Goal: Task Accomplishment & Management: Manage account settings

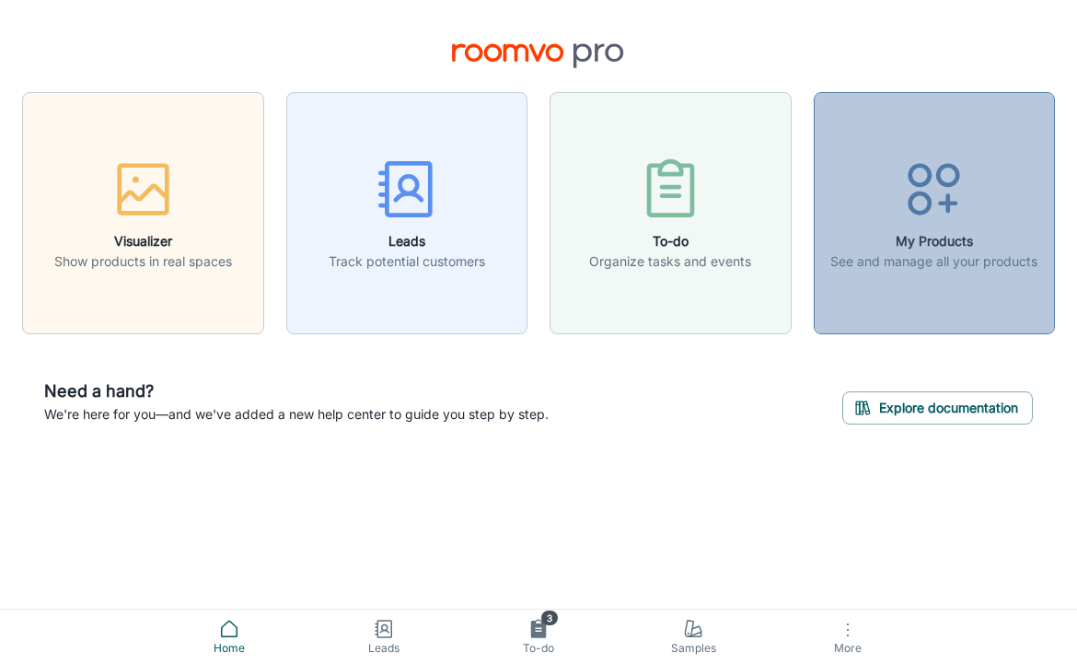
click at [932, 230] on div "button" at bounding box center [934, 193] width 207 height 76
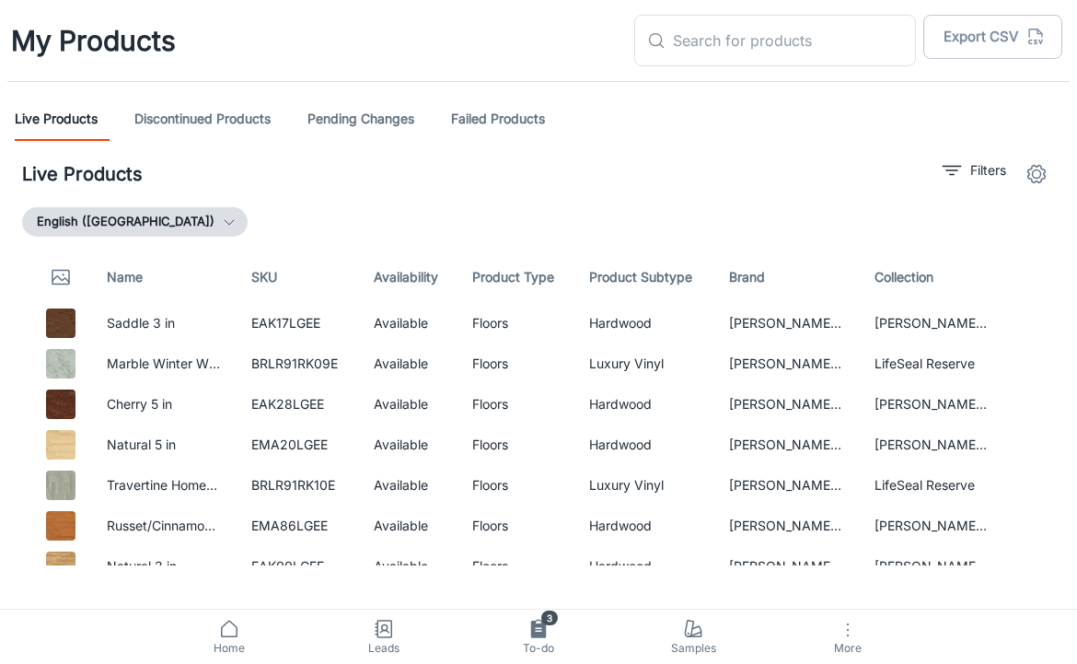
click at [1041, 169] on icon "settings" at bounding box center [1037, 174] width 22 height 22
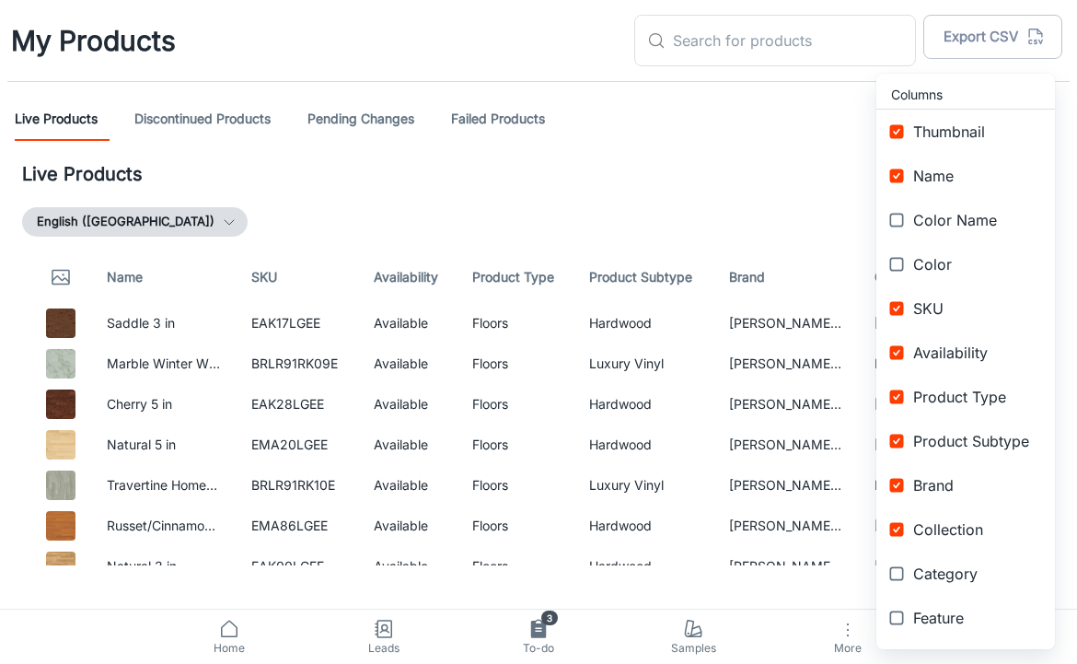
click at [635, 107] on div at bounding box center [538, 332] width 1077 height 664
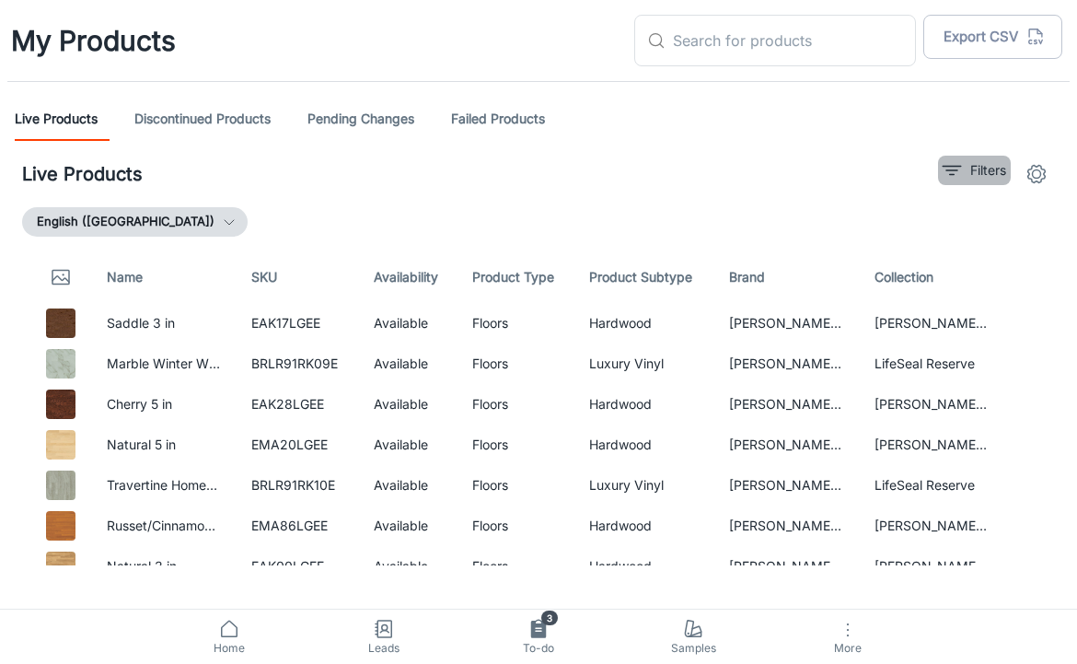
click at [982, 173] on p "Filters" at bounding box center [989, 170] width 36 height 20
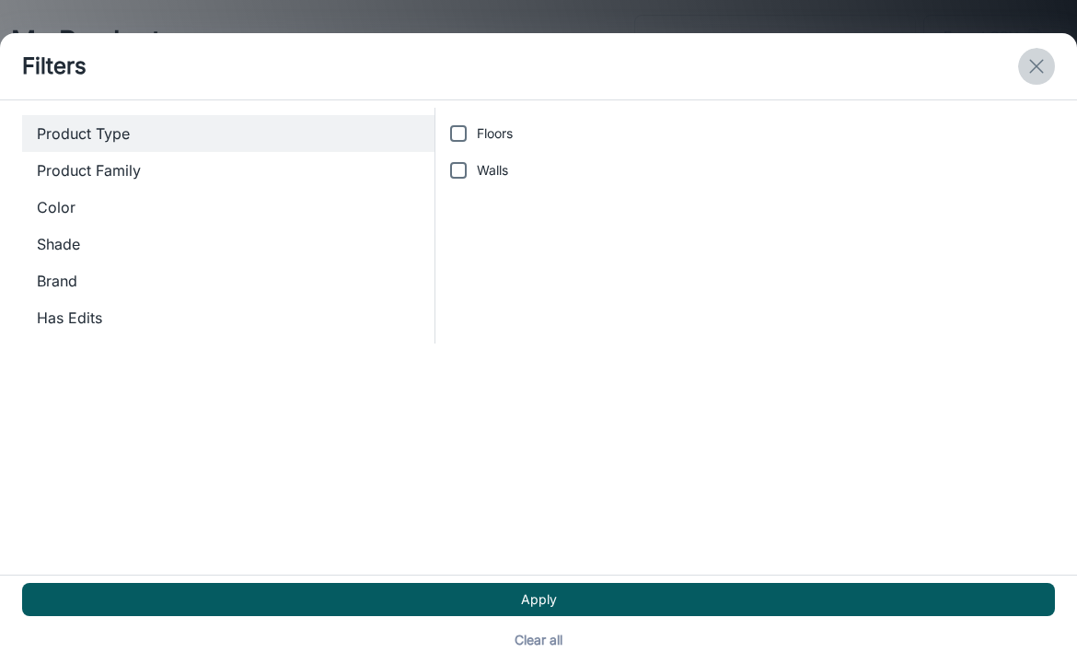
click at [1038, 70] on icon "exit" at bounding box center [1037, 66] width 22 height 22
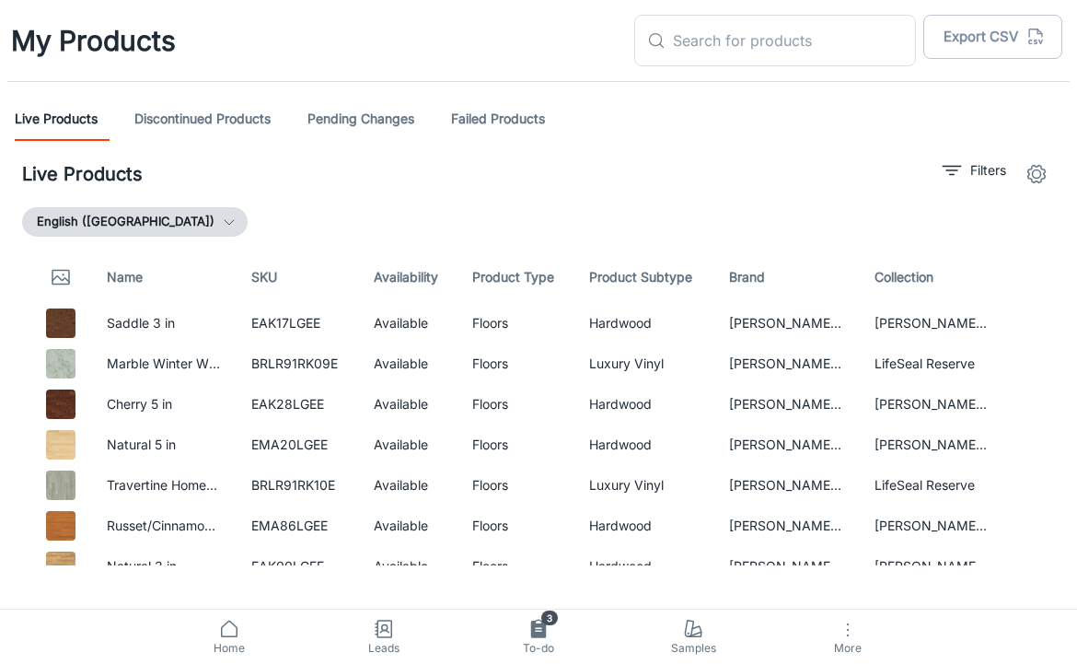
click at [57, 34] on h1 "My Products" at bounding box center [93, 40] width 165 height 41
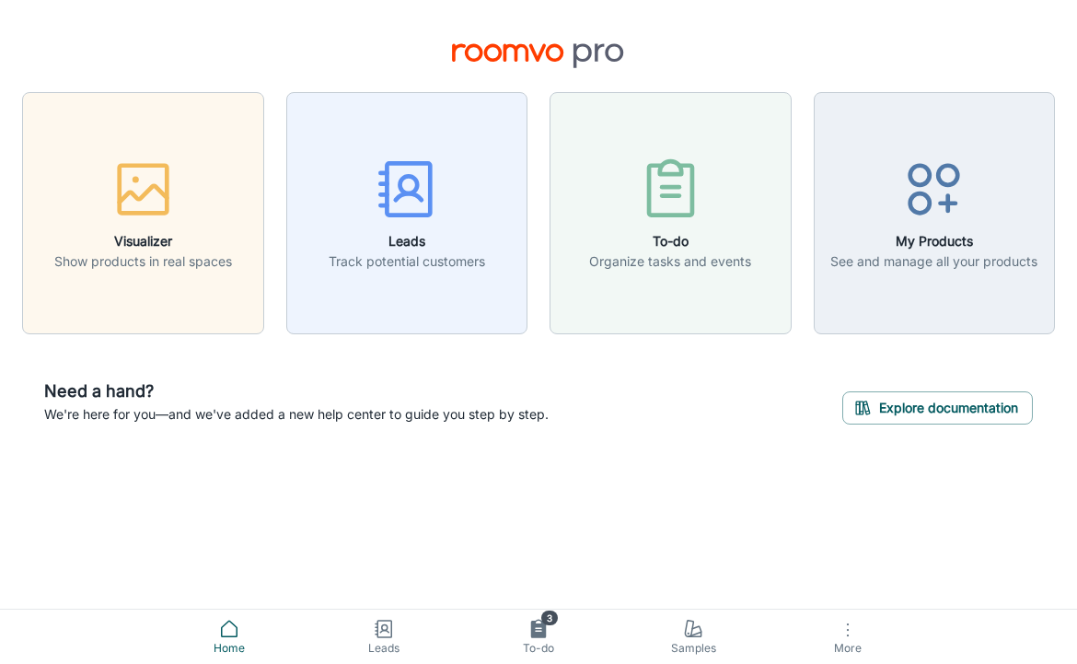
click at [859, 635] on button "More" at bounding box center [848, 637] width 155 height 54
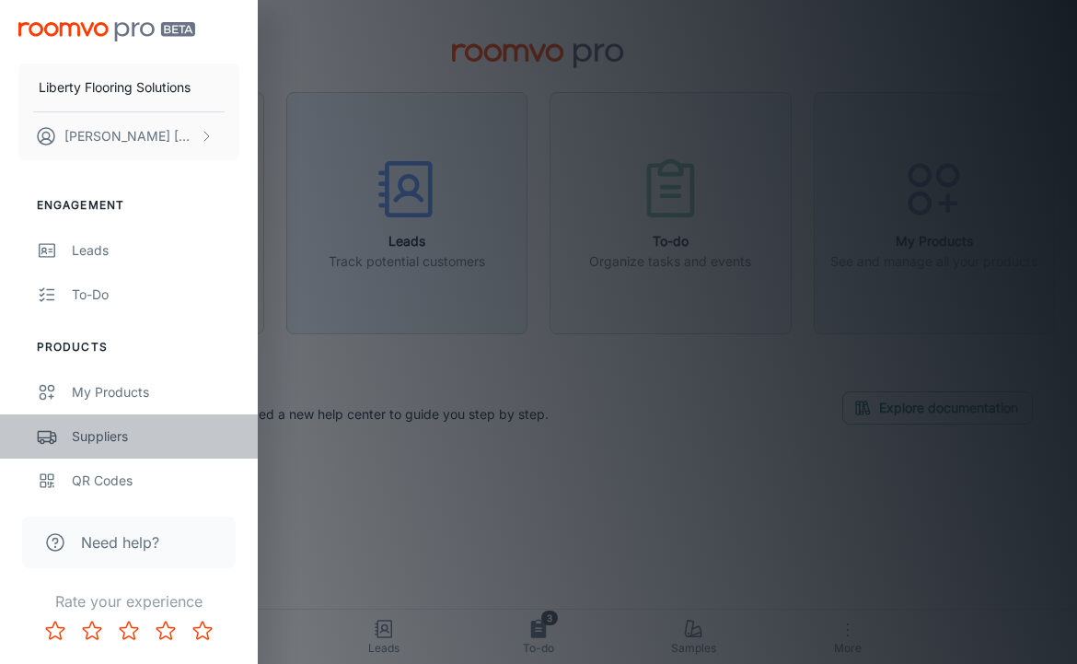
click at [78, 437] on div "Suppliers" at bounding box center [156, 436] width 168 height 20
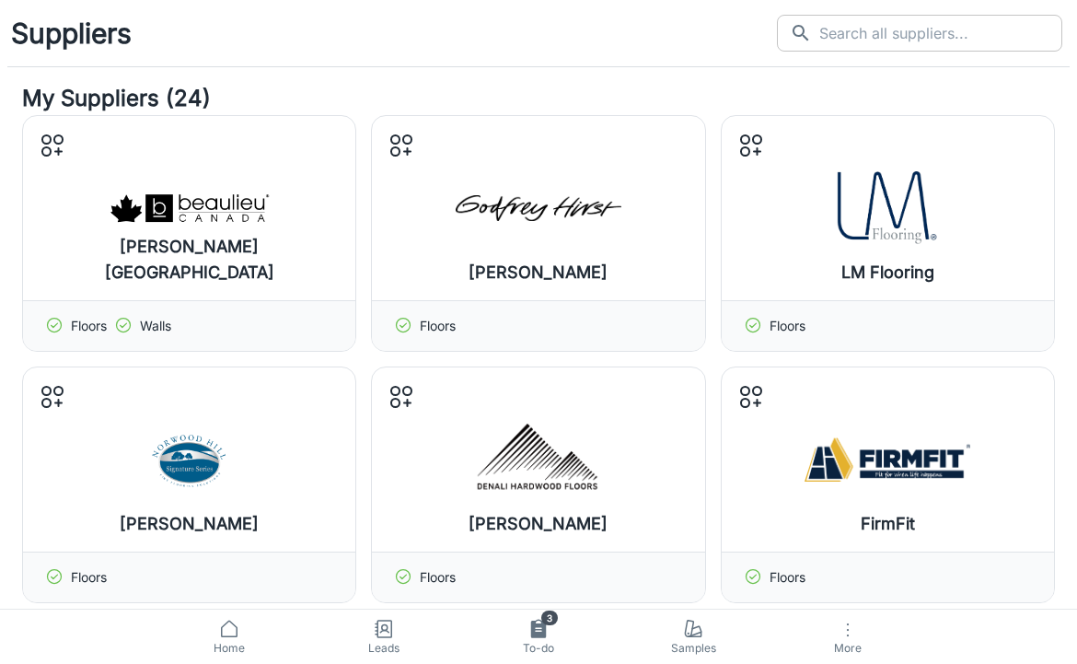
click at [906, 31] on input "text" at bounding box center [941, 33] width 243 height 37
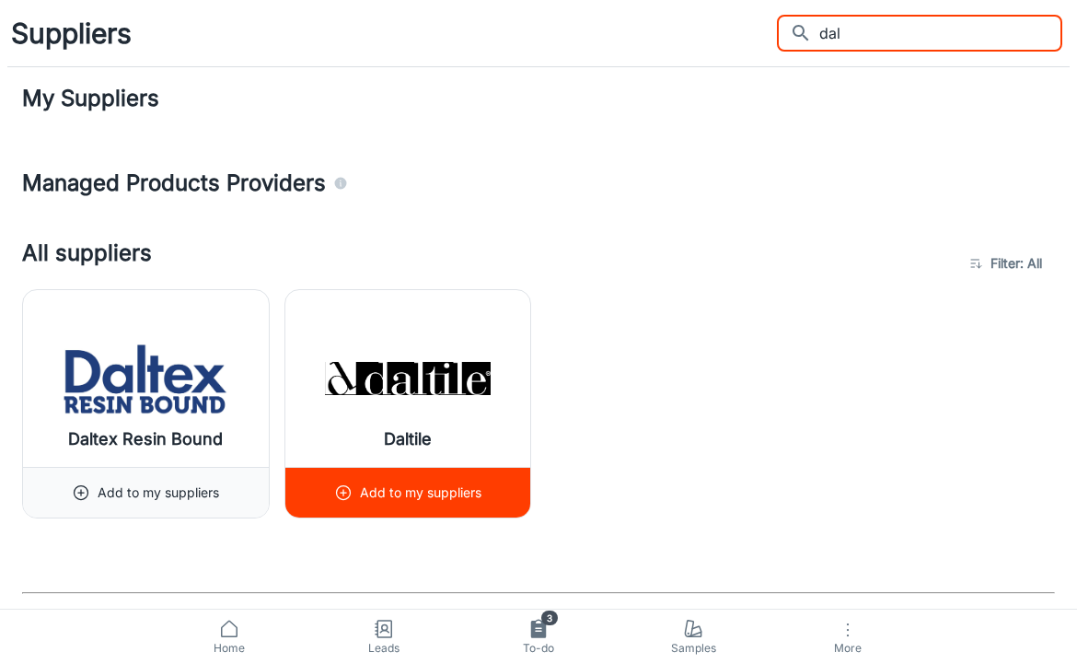
type input "dal"
click at [425, 415] on div "Daltile" at bounding box center [408, 378] width 246 height 177
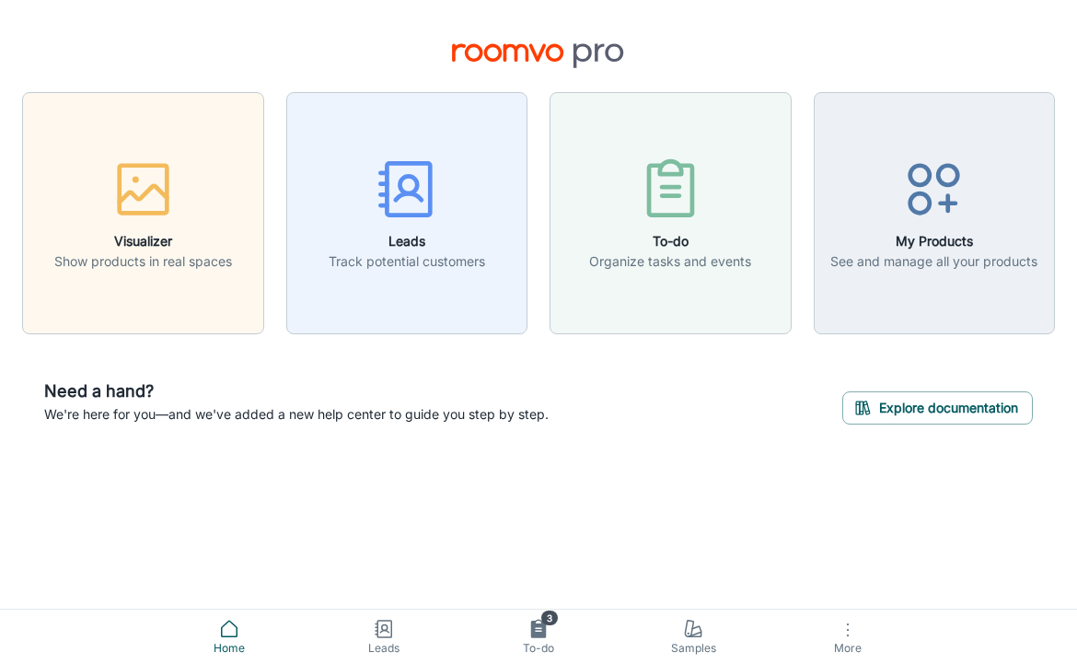
click at [839, 634] on icon "button" at bounding box center [848, 630] width 22 height 22
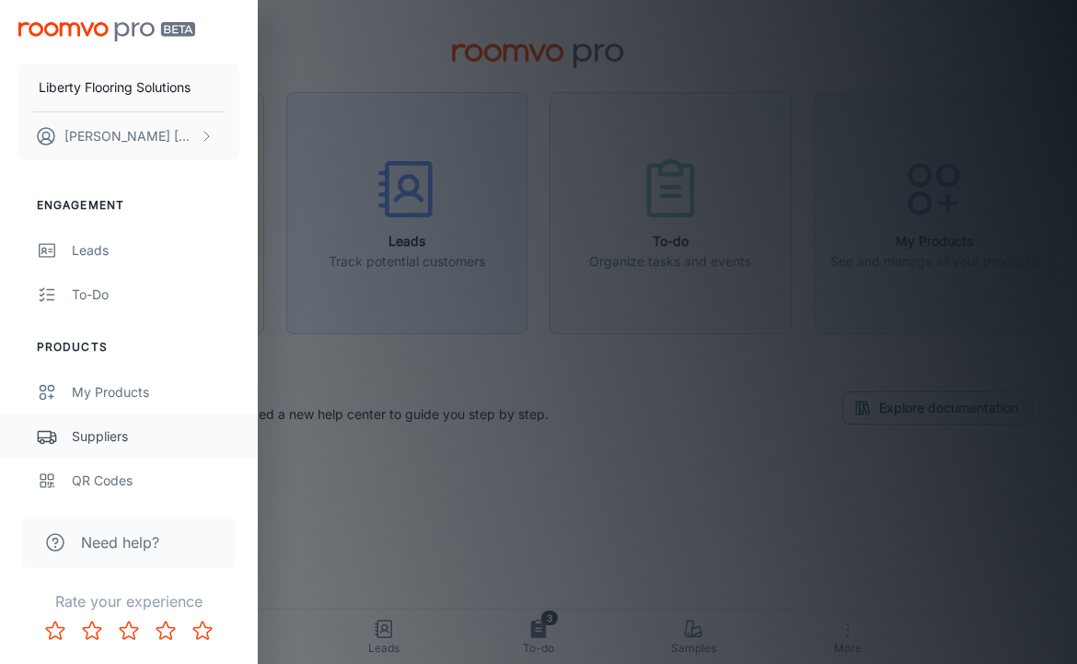
click at [100, 442] on div "Suppliers" at bounding box center [156, 436] width 168 height 20
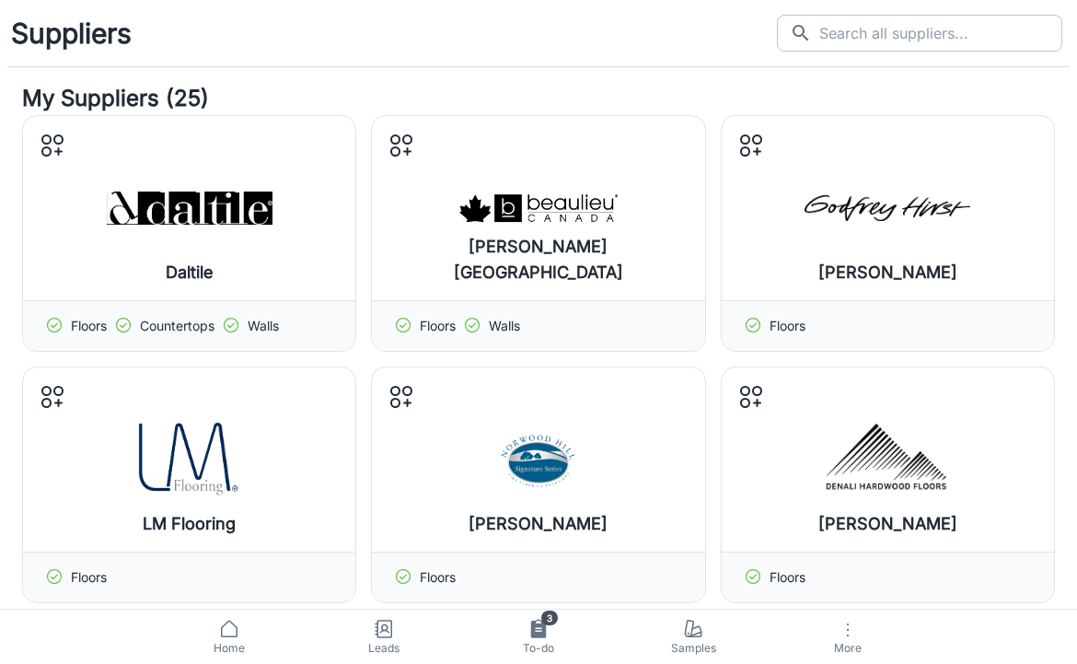
click at [875, 27] on input "text" at bounding box center [941, 33] width 243 height 37
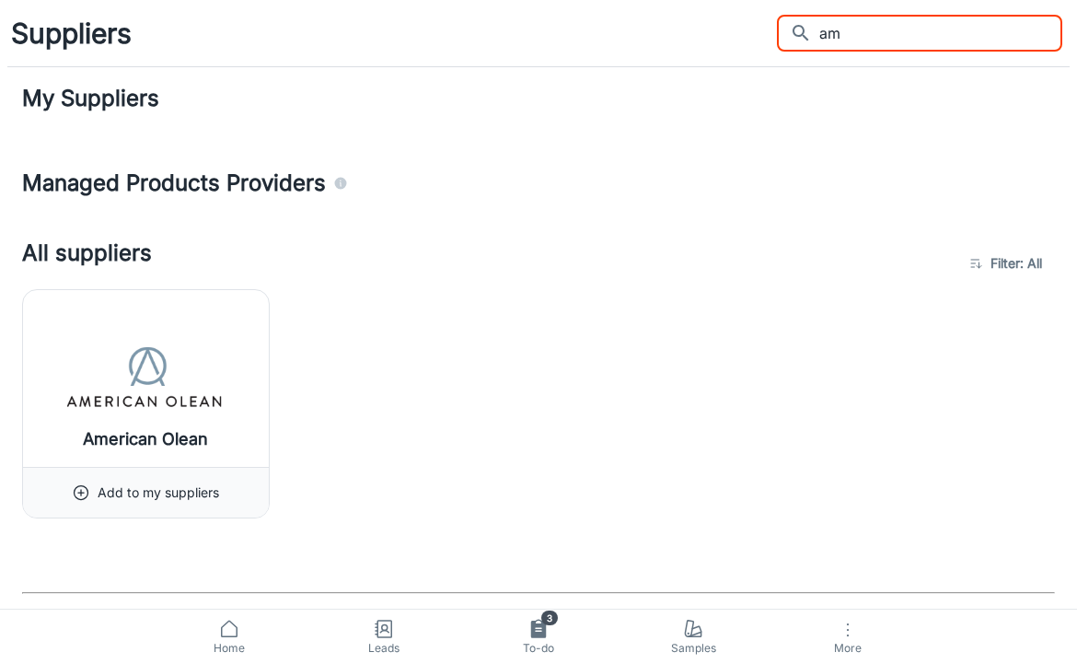
type input "a"
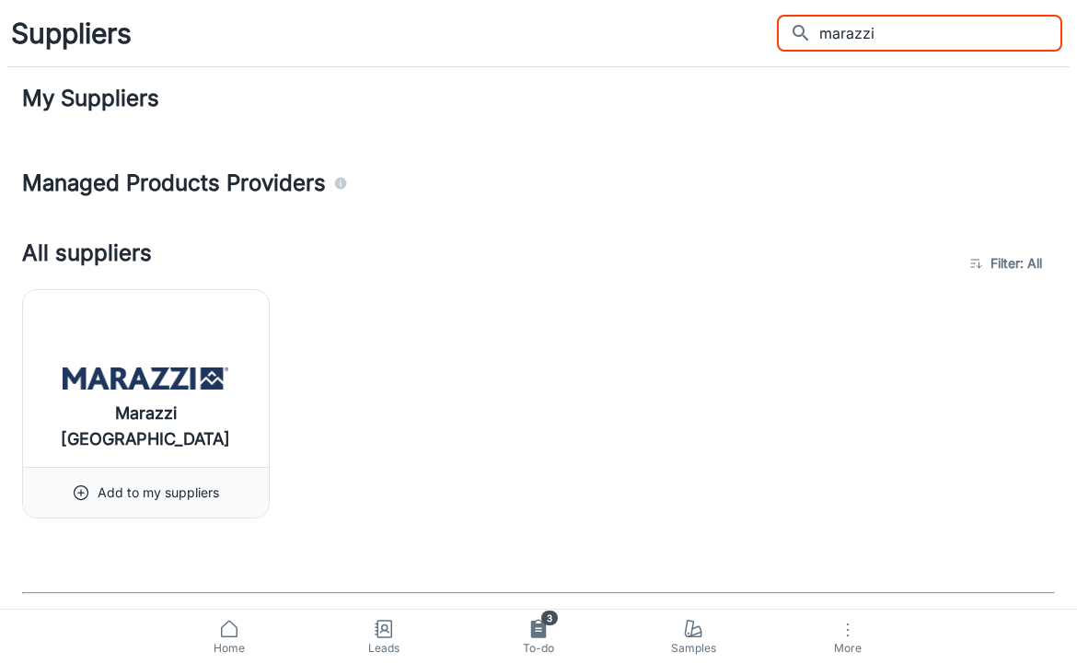
type input "maradi"
drag, startPoint x: 771, startPoint y: 74, endPoint x: 780, endPoint y: 54, distance: 21.4
click at [780, 54] on div "Suppliers ​ maradi ​" at bounding box center [538, 33] width 1077 height 66
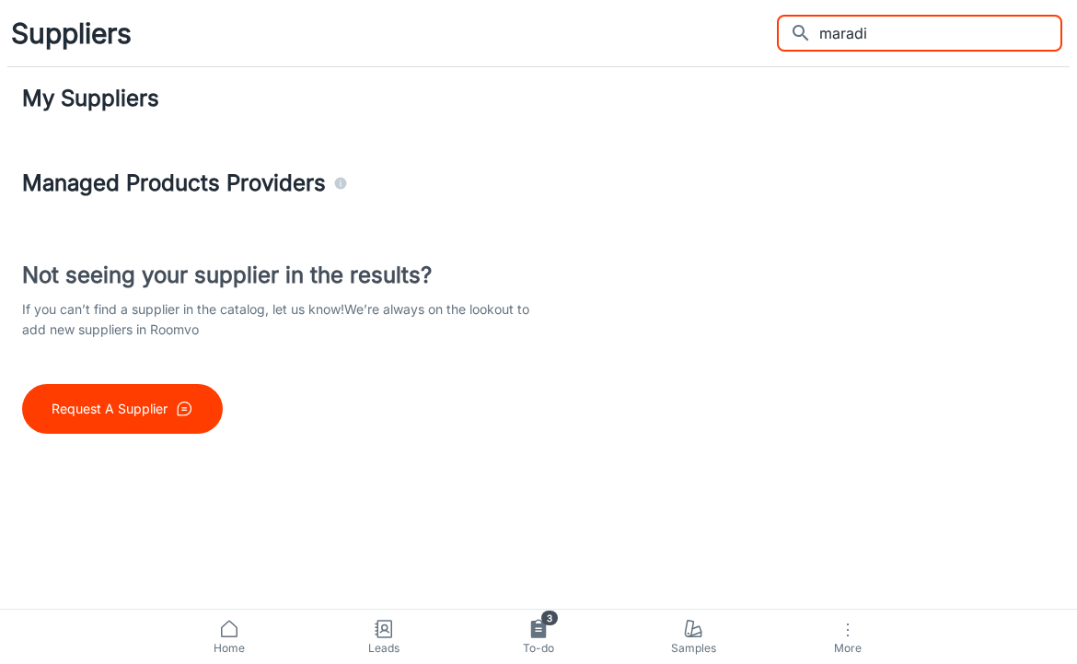
drag, startPoint x: 884, startPoint y: 31, endPoint x: 658, endPoint y: 31, distance: 225.6
click at [667, 31] on div "Suppliers ​ maradi ​" at bounding box center [538, 33] width 1077 height 66
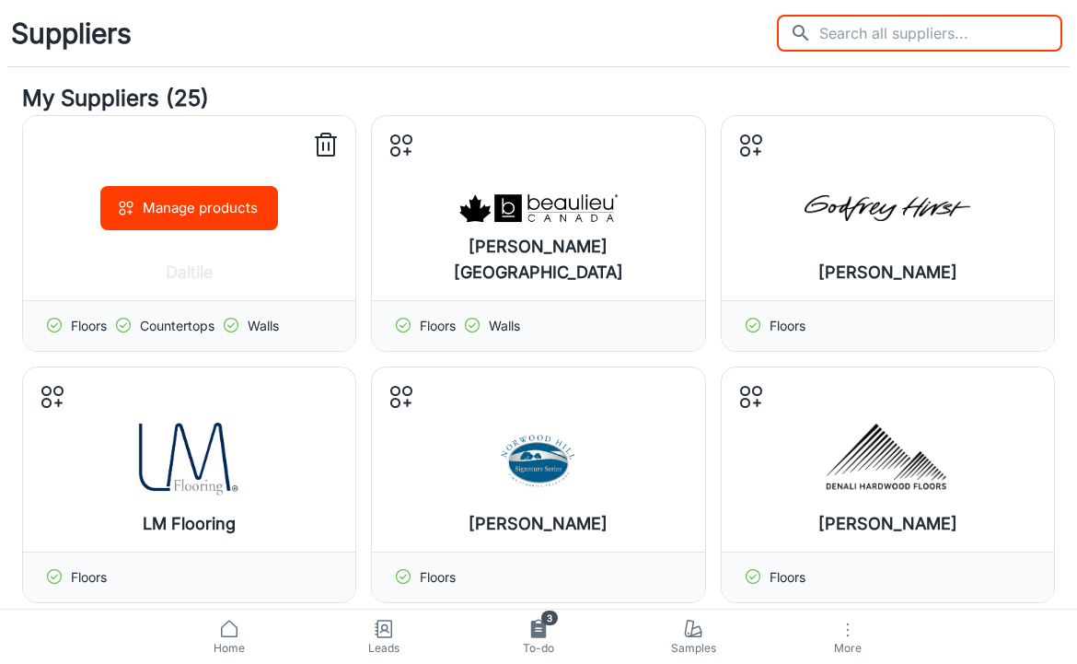
click at [219, 217] on button "Manage products" at bounding box center [189, 208] width 178 height 44
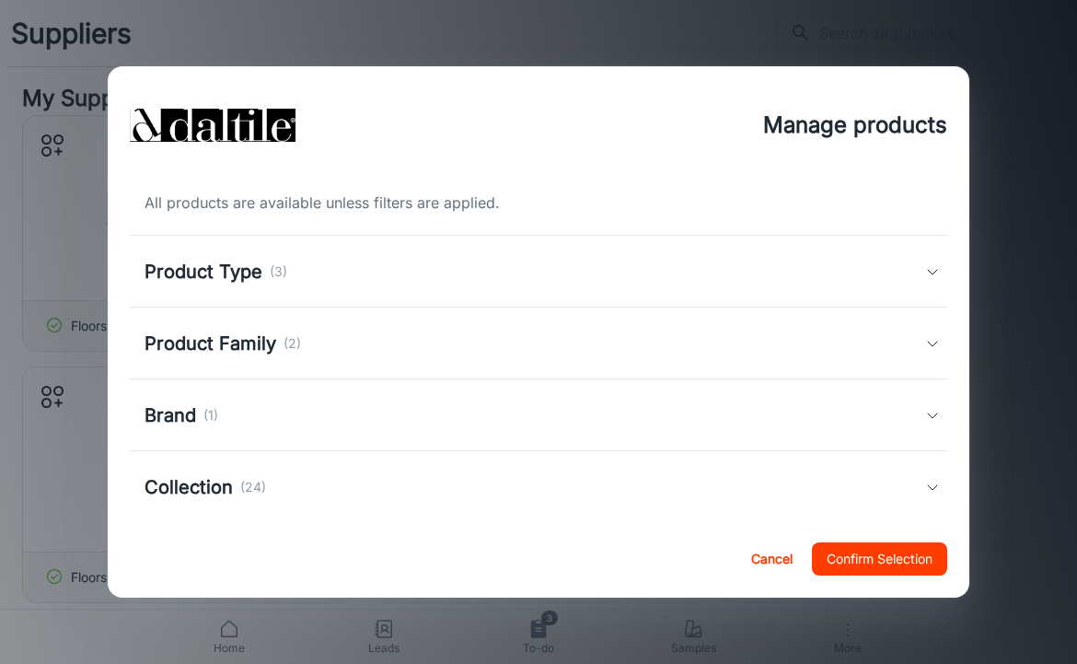
click at [262, 275] on h5 "Product Type" at bounding box center [204, 272] width 118 height 28
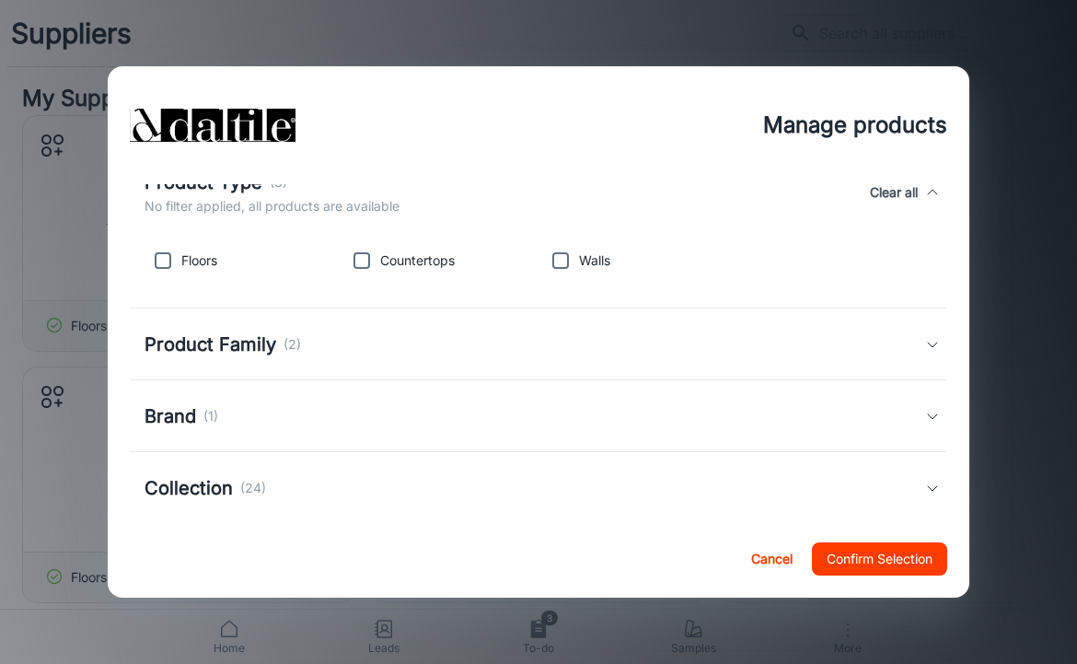
scroll to position [101, 0]
click at [265, 344] on h5 "Product Family" at bounding box center [211, 344] width 132 height 28
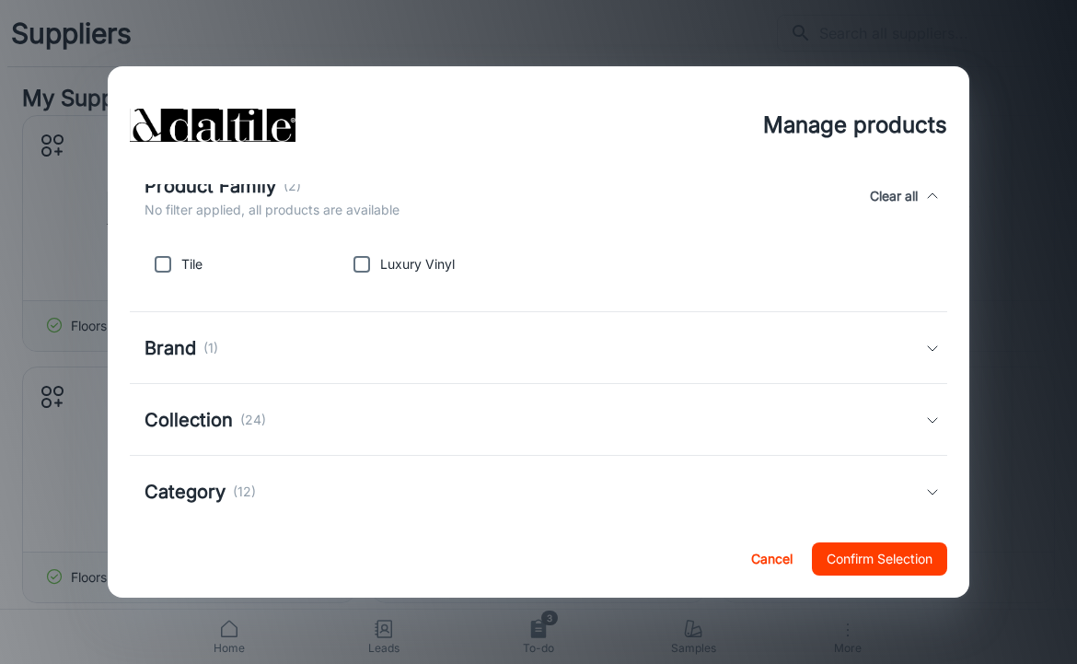
scroll to position [187, 0]
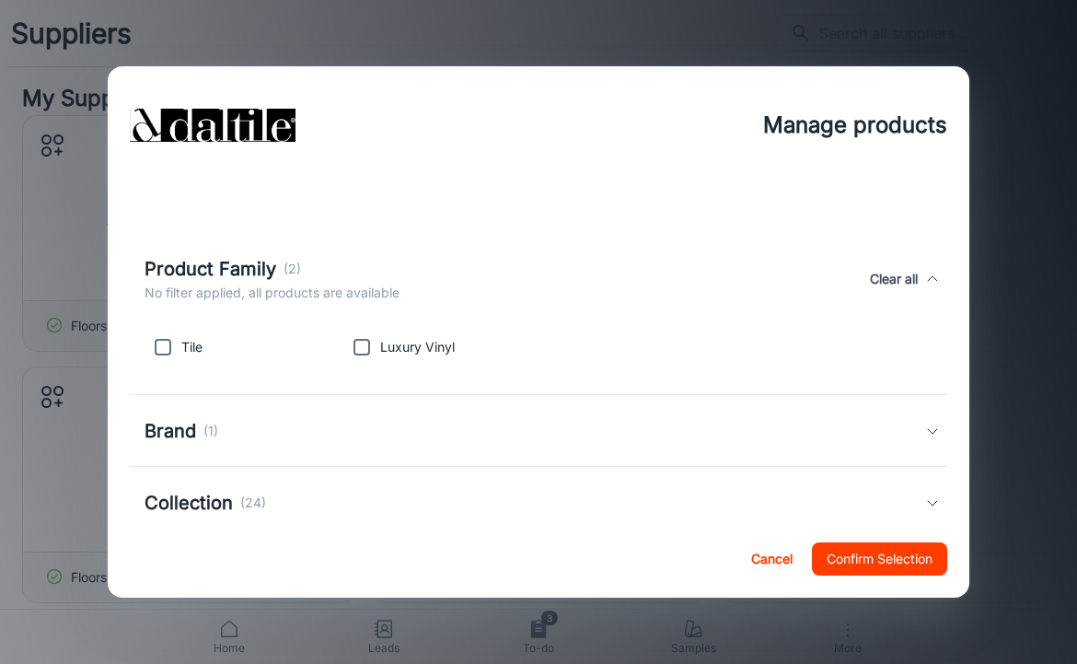
click at [167, 356] on input "checkbox" at bounding box center [163, 347] width 37 height 37
checkbox input "true"
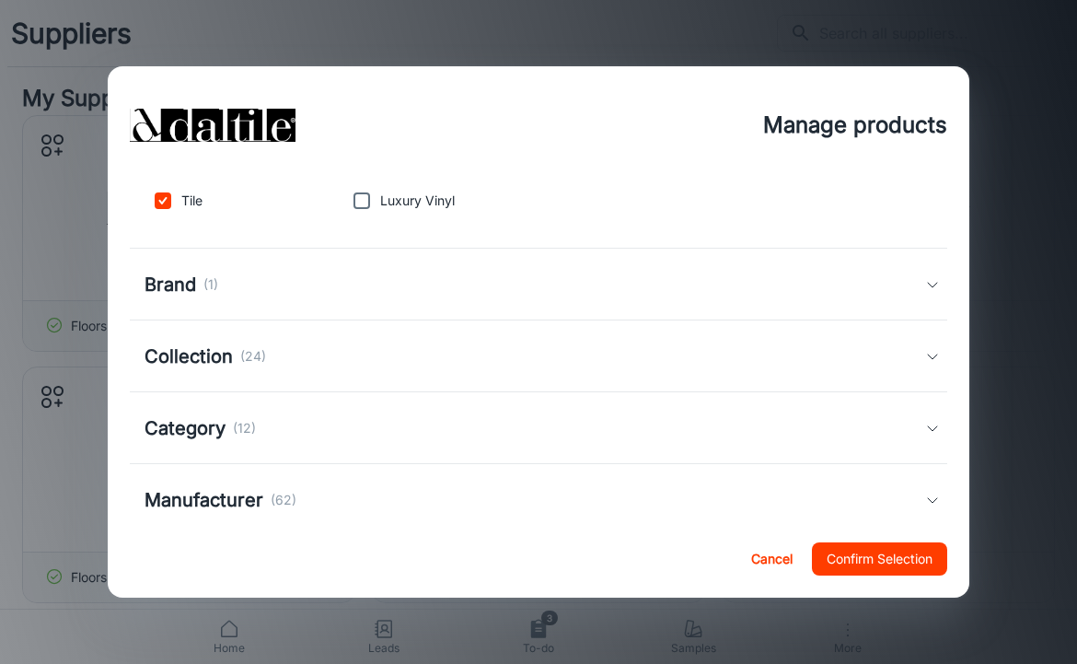
scroll to position [342, 0]
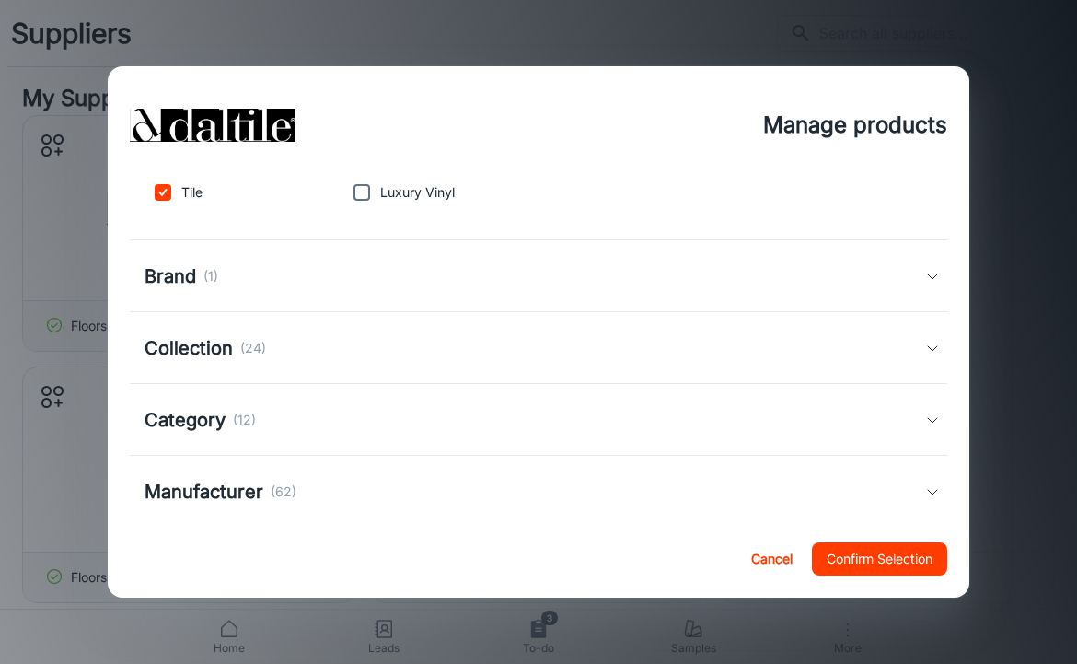
click at [258, 267] on div "Brand (1)" at bounding box center [535, 276] width 781 height 28
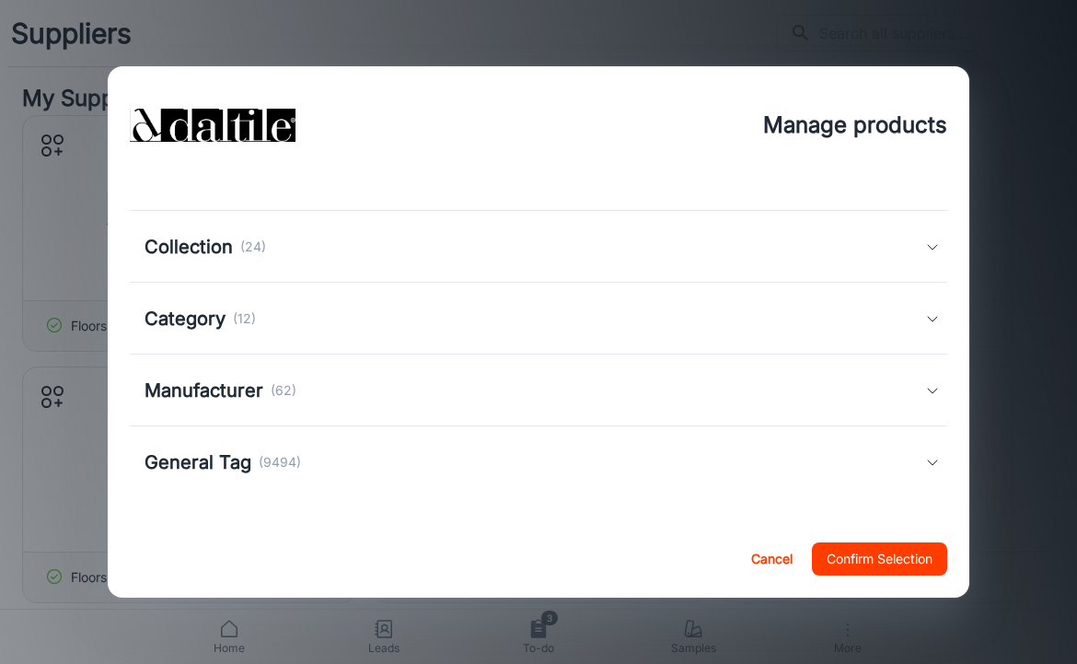
scroll to position [544, 0]
click at [262, 261] on div "Collection (24)" at bounding box center [206, 247] width 122 height 28
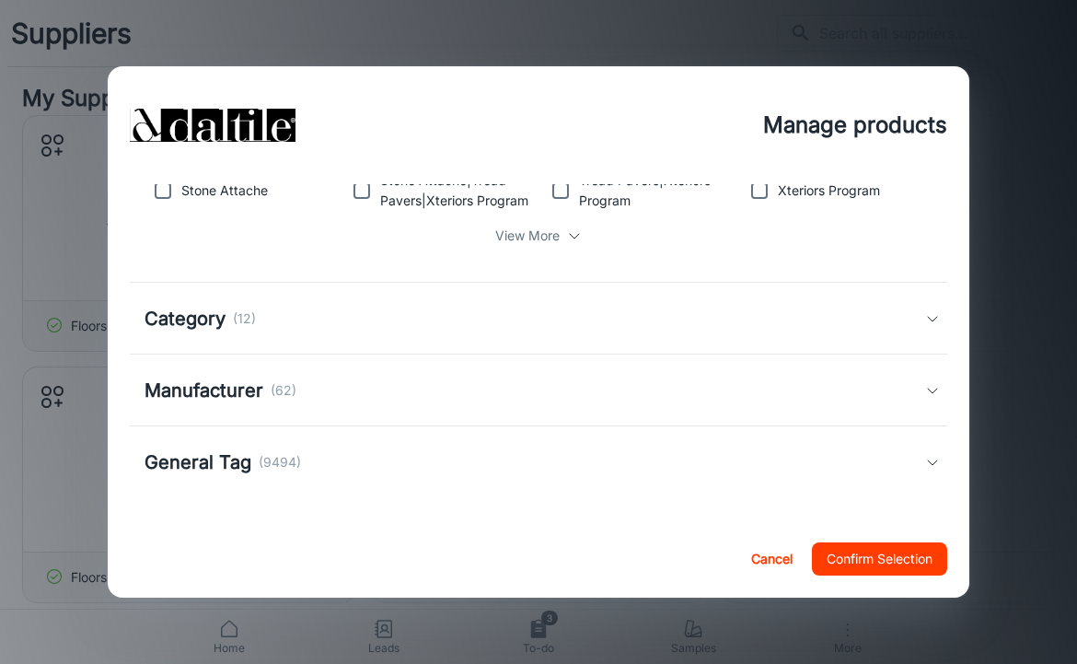
scroll to position [784, 0]
click at [306, 316] on div "Category (12)" at bounding box center [535, 319] width 781 height 28
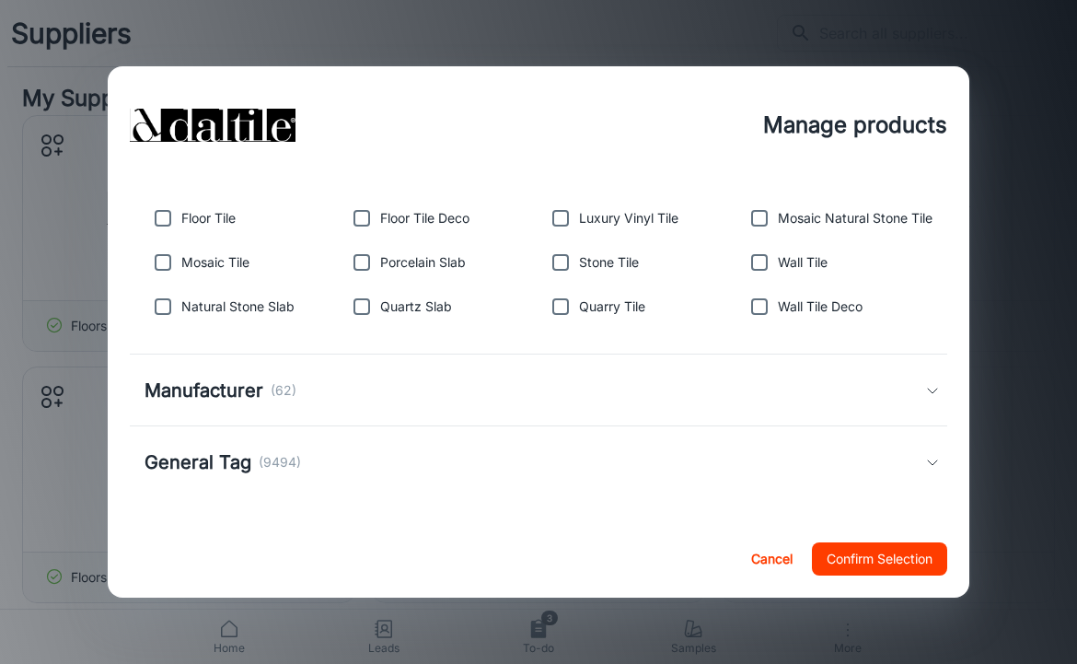
scroll to position [977, 0]
click at [874, 566] on button "Confirm Selection" at bounding box center [879, 558] width 135 height 33
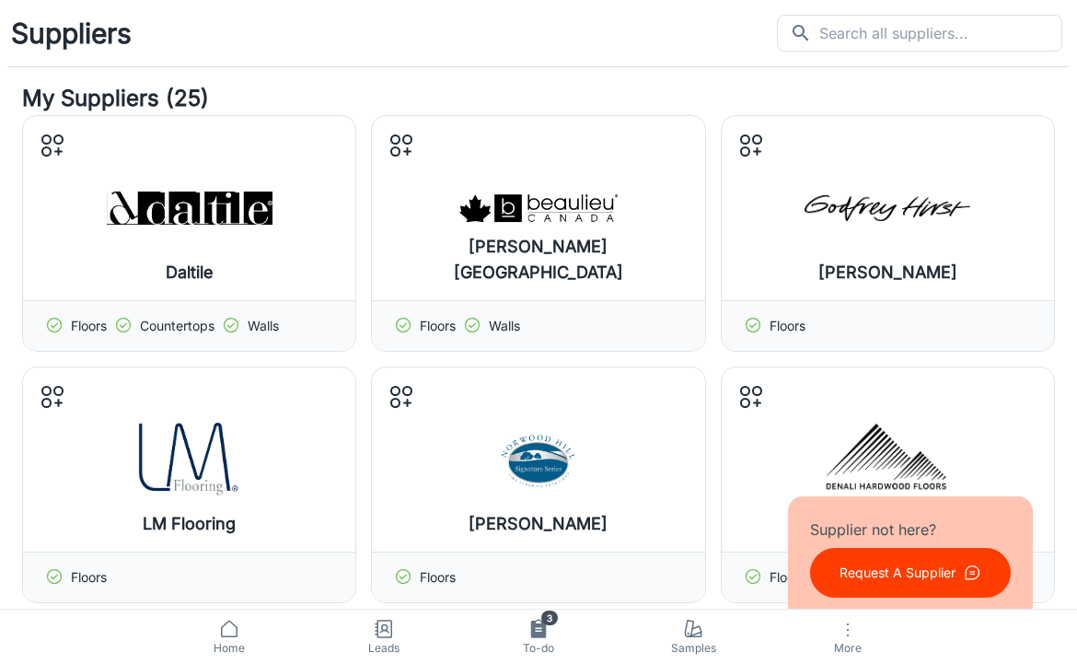
scroll to position [0, 0]
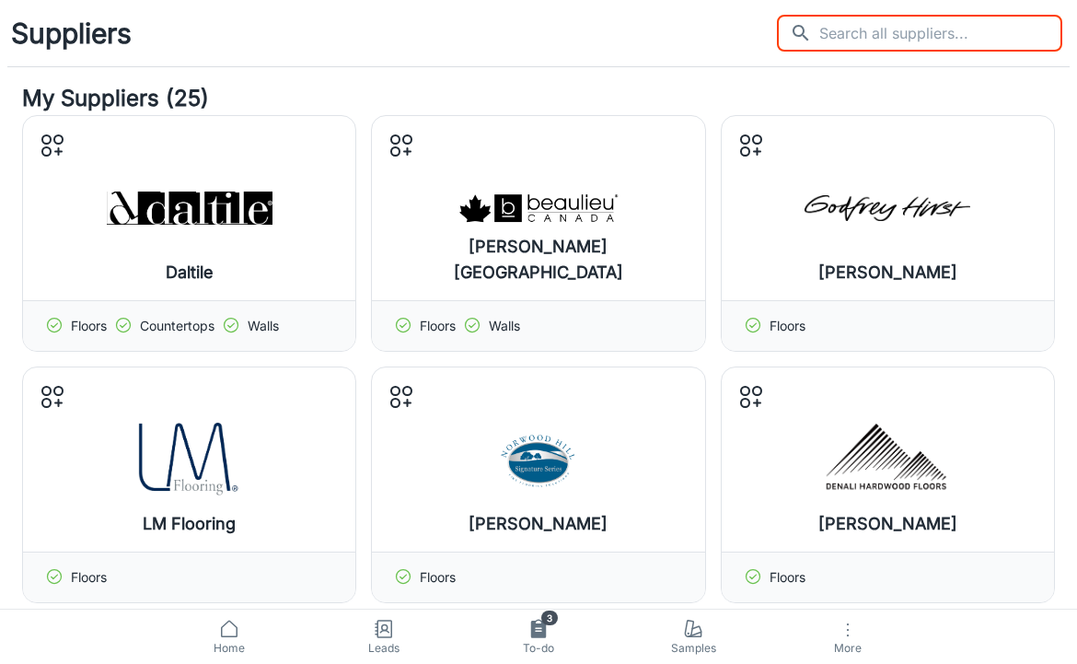
click at [899, 22] on input "text" at bounding box center [941, 33] width 243 height 37
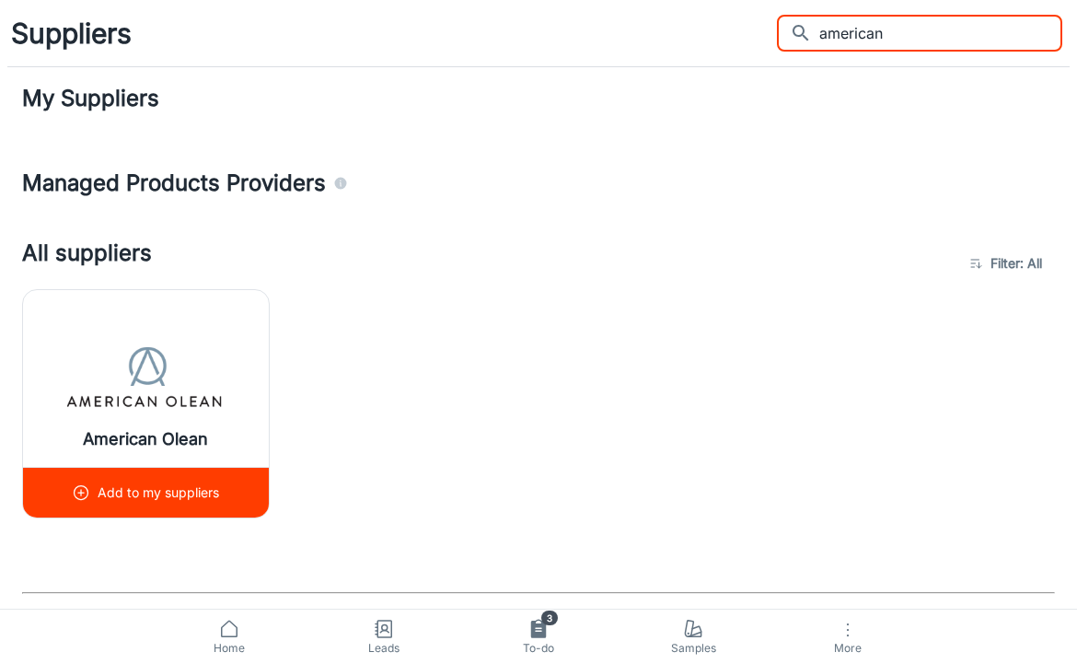
click at [162, 387] on img at bounding box center [146, 379] width 166 height 74
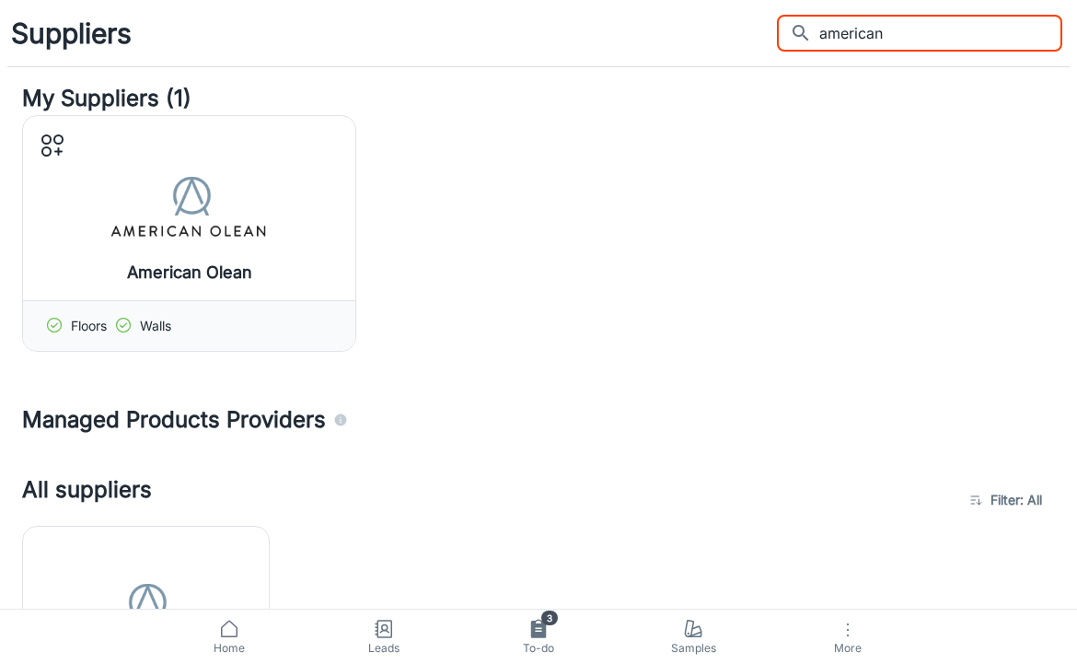
click at [908, 37] on input "american" at bounding box center [941, 33] width 243 height 37
click at [907, 36] on input "american" at bounding box center [941, 33] width 243 height 37
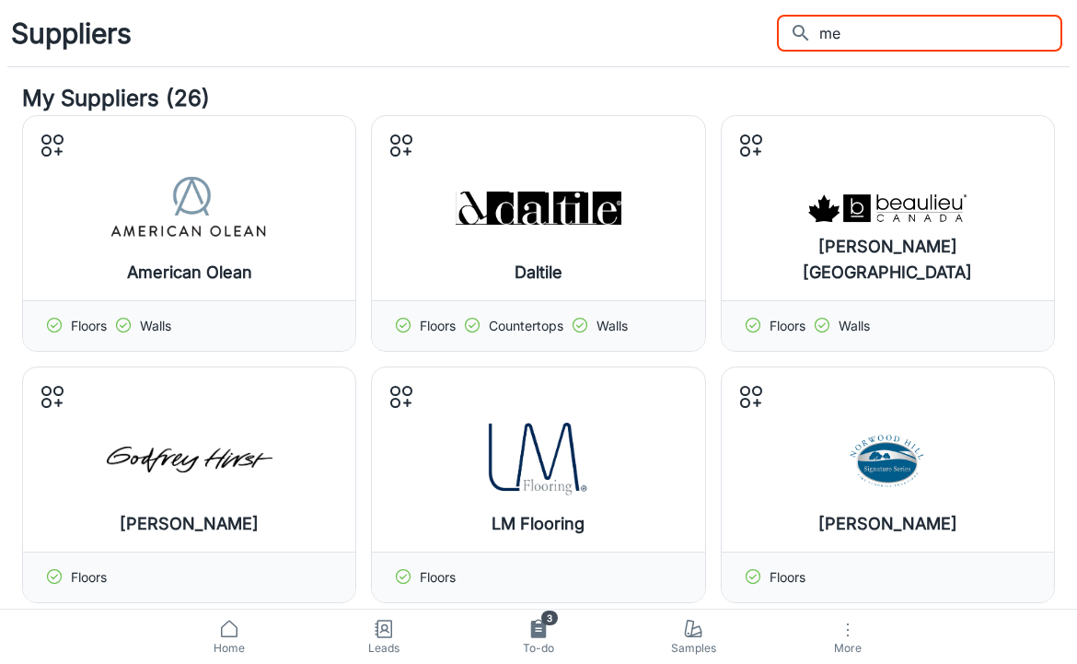
type input "m"
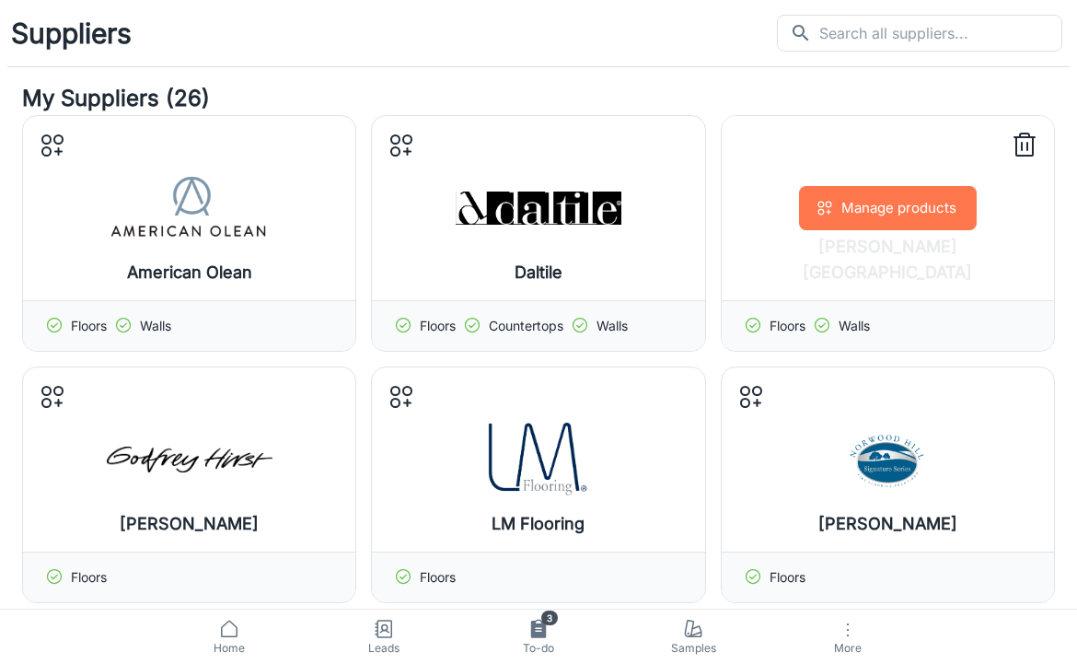
click at [855, 211] on button "Manage products" at bounding box center [888, 208] width 178 height 44
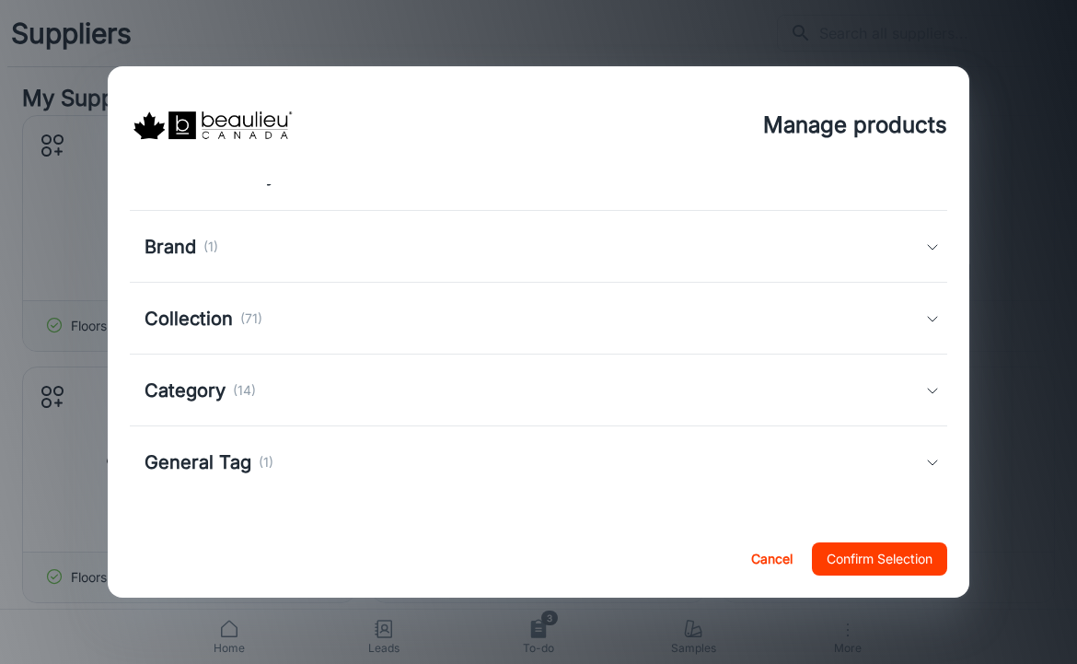
scroll to position [169, 0]
click at [338, 330] on div "Collection (71)" at bounding box center [535, 319] width 781 height 28
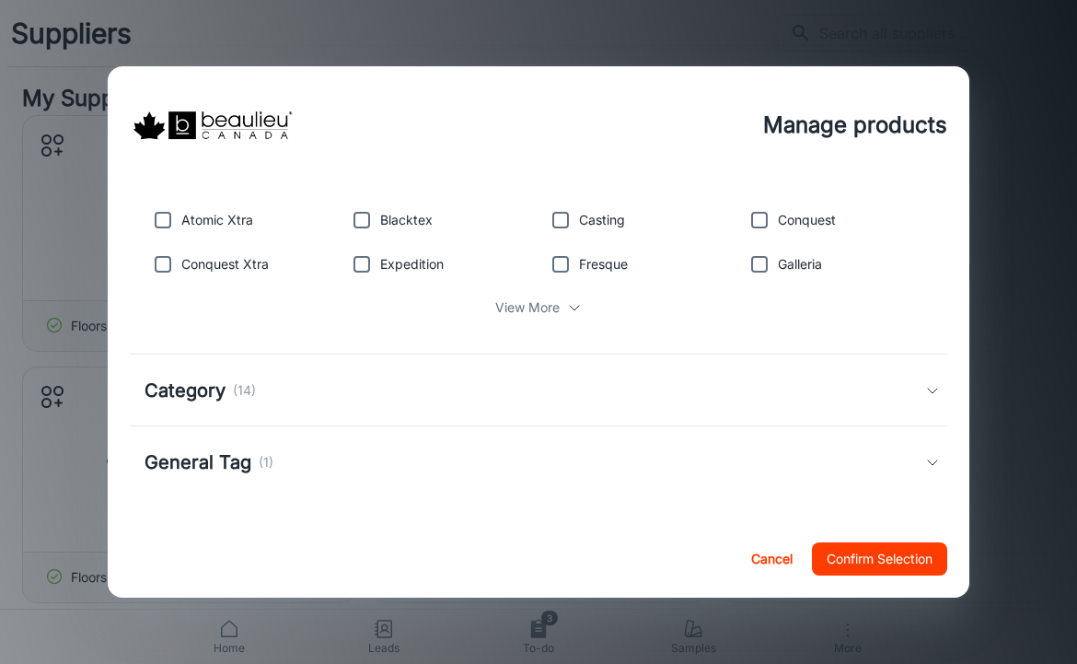
scroll to position [389, 0]
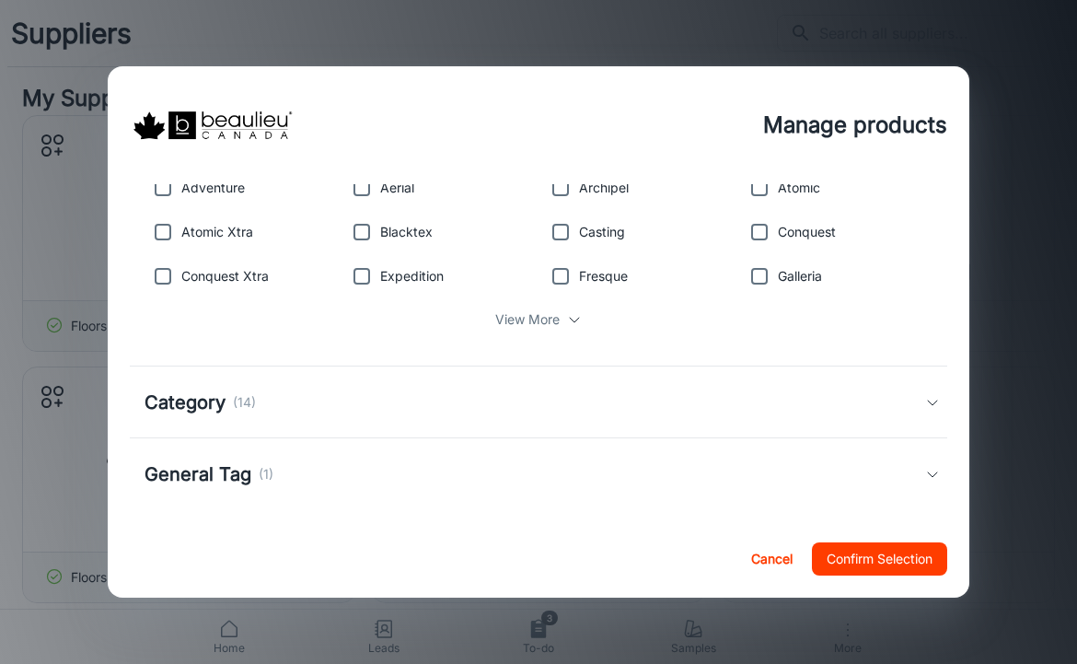
click at [541, 322] on p "View More" at bounding box center [527, 319] width 64 height 20
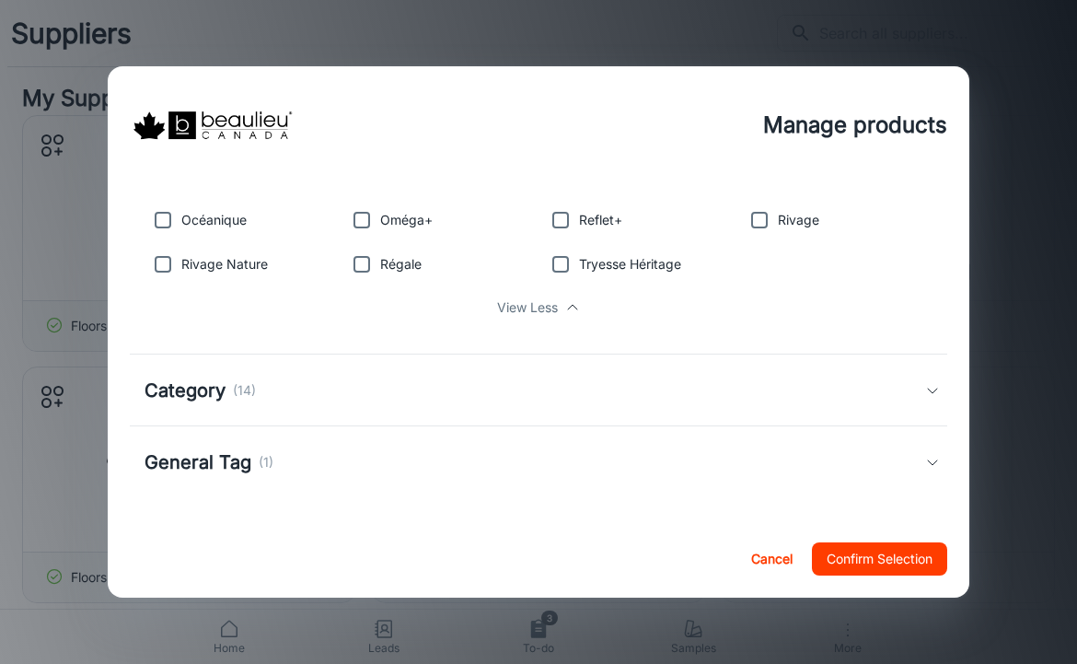
click at [331, 370] on div "Category (14)" at bounding box center [539, 391] width 818 height 72
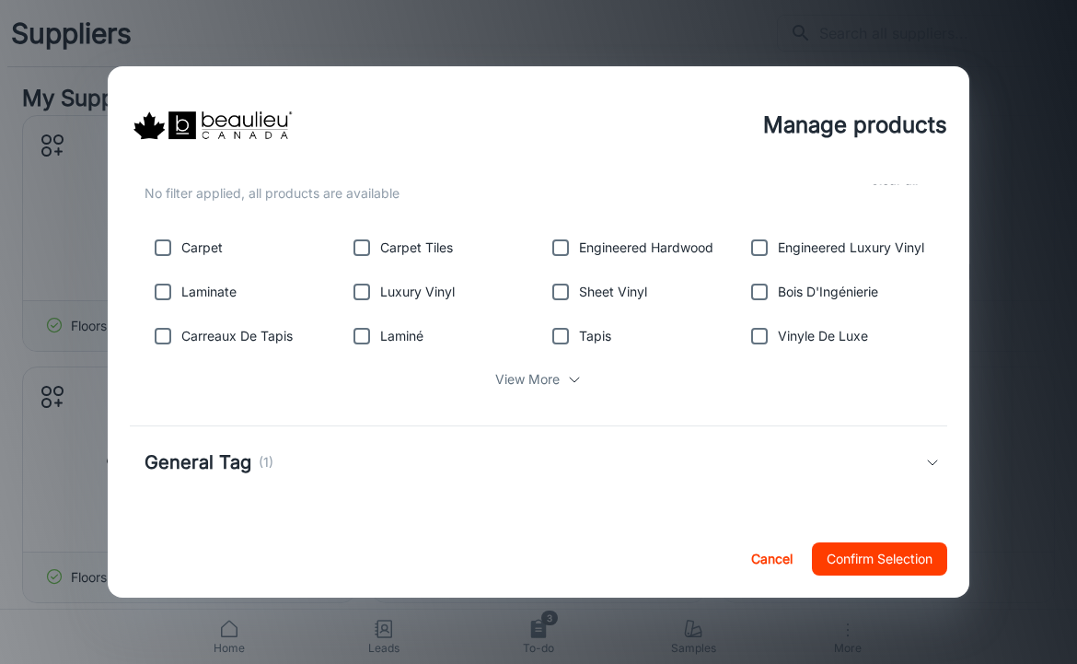
scroll to position [1307, 0]
click at [308, 448] on div "General Tag (1)" at bounding box center [539, 462] width 818 height 72
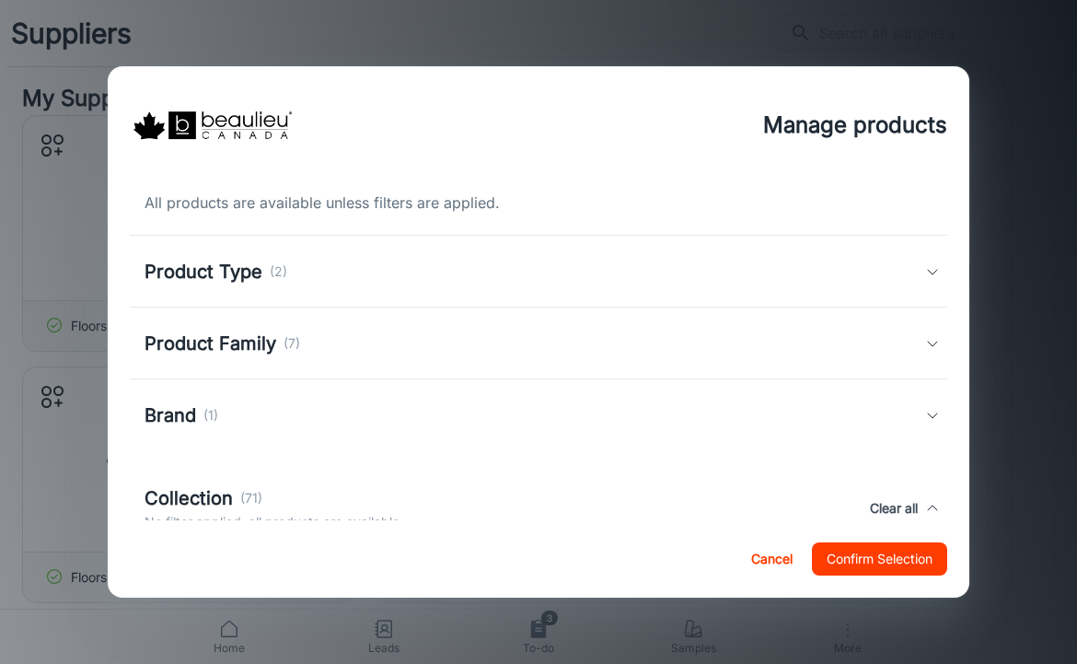
scroll to position [0, 0]
click at [298, 270] on div "Product Type (2)" at bounding box center [535, 272] width 781 height 28
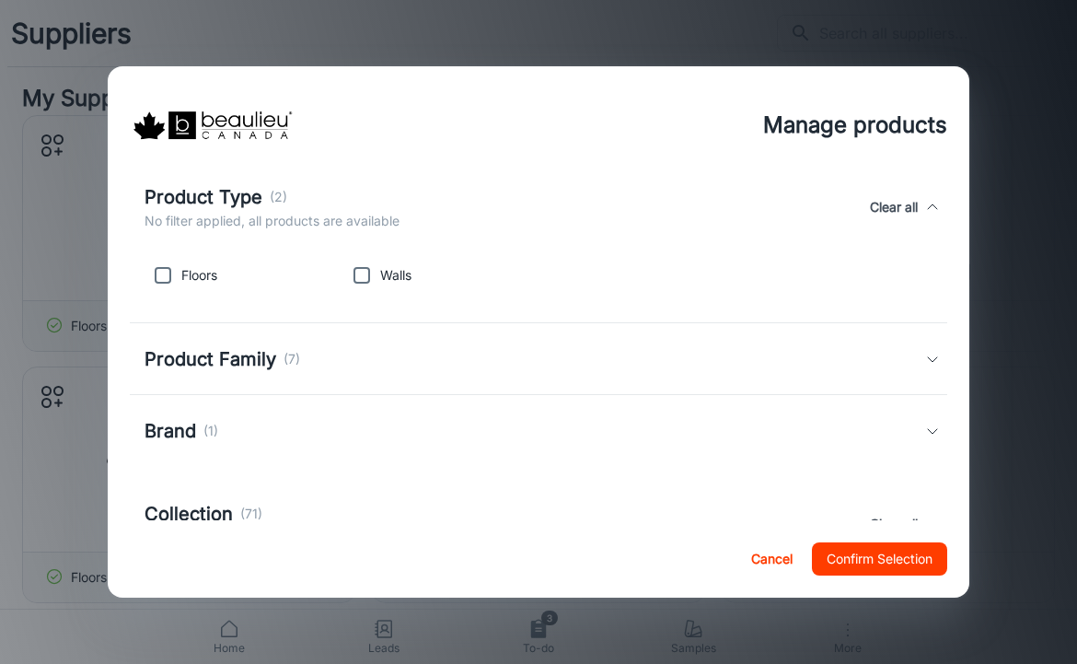
scroll to position [172, 0]
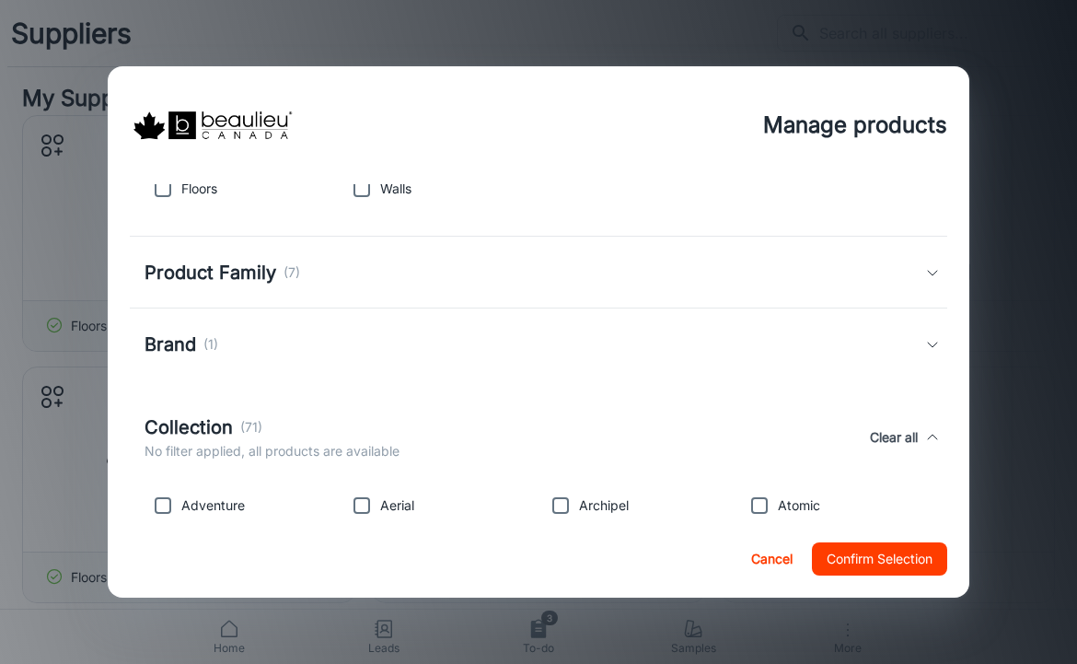
click at [332, 271] on div "Product Family (7)" at bounding box center [535, 273] width 781 height 28
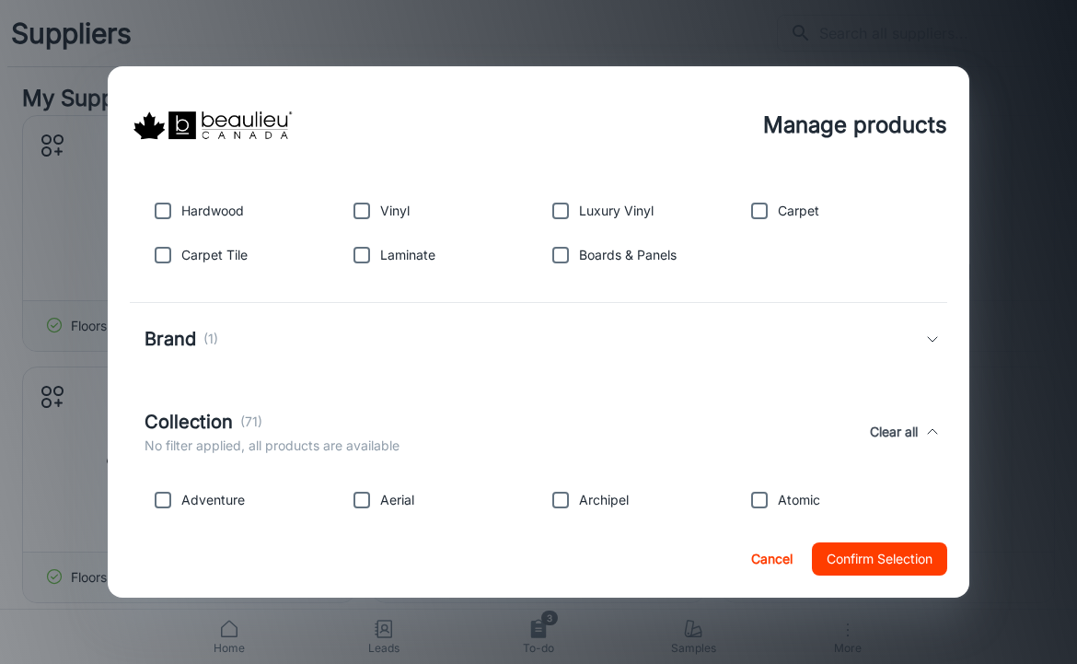
scroll to position [325, 0]
click at [324, 348] on div "Brand (1)" at bounding box center [535, 337] width 781 height 28
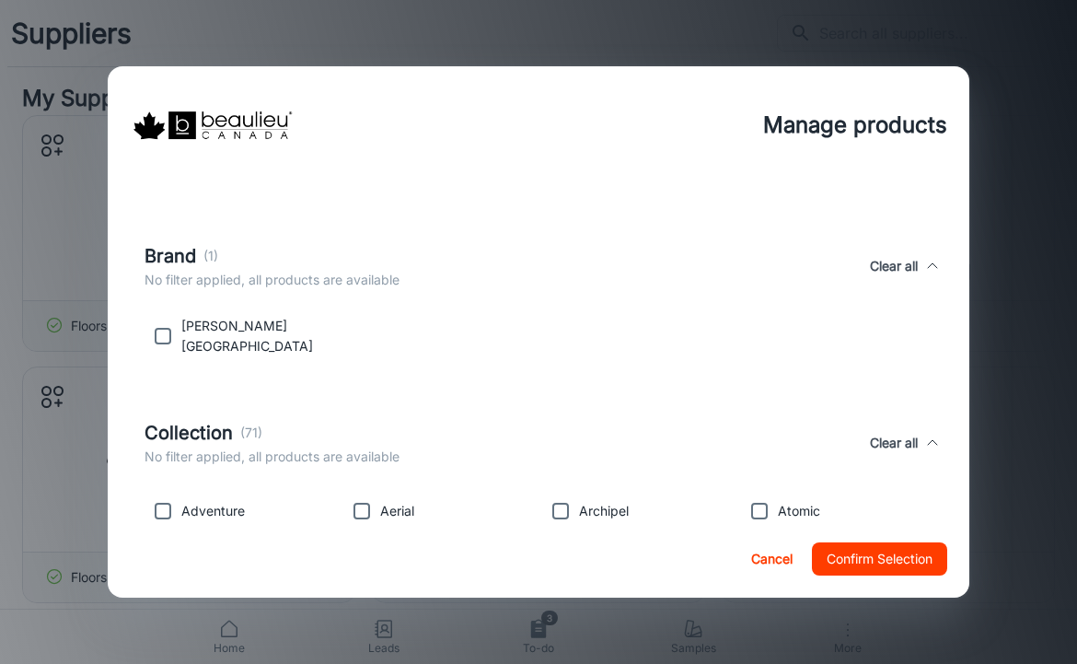
scroll to position [424, 0]
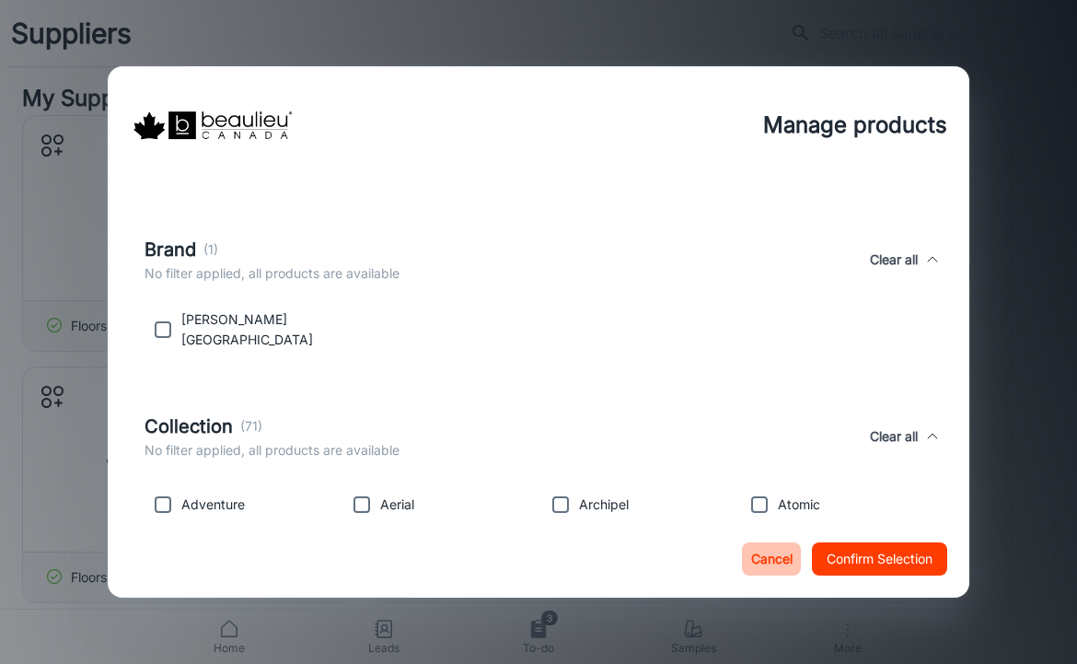
click at [756, 565] on button "Cancel" at bounding box center [771, 558] width 59 height 33
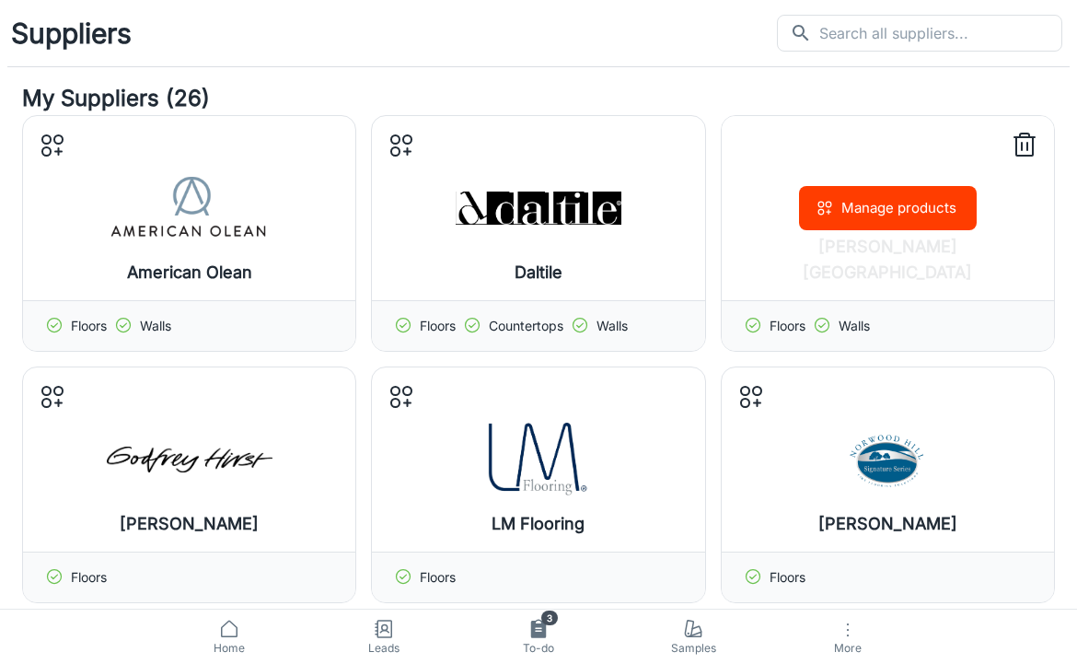
click at [1030, 148] on icon at bounding box center [1024, 145] width 29 height 29
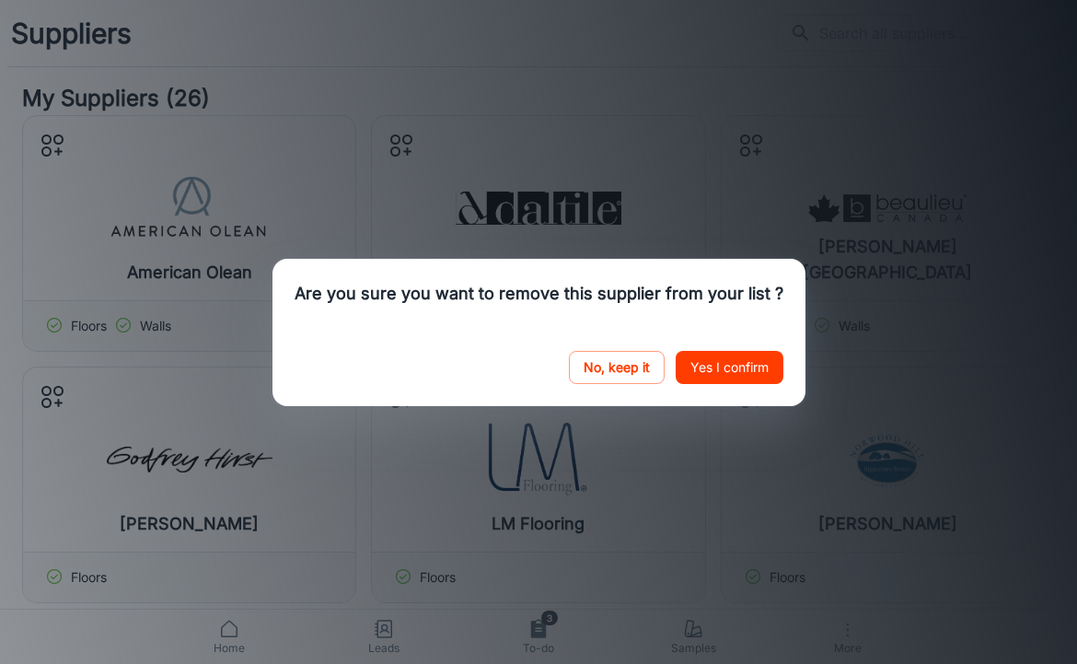
click at [718, 384] on button "Yes I confirm" at bounding box center [730, 367] width 108 height 33
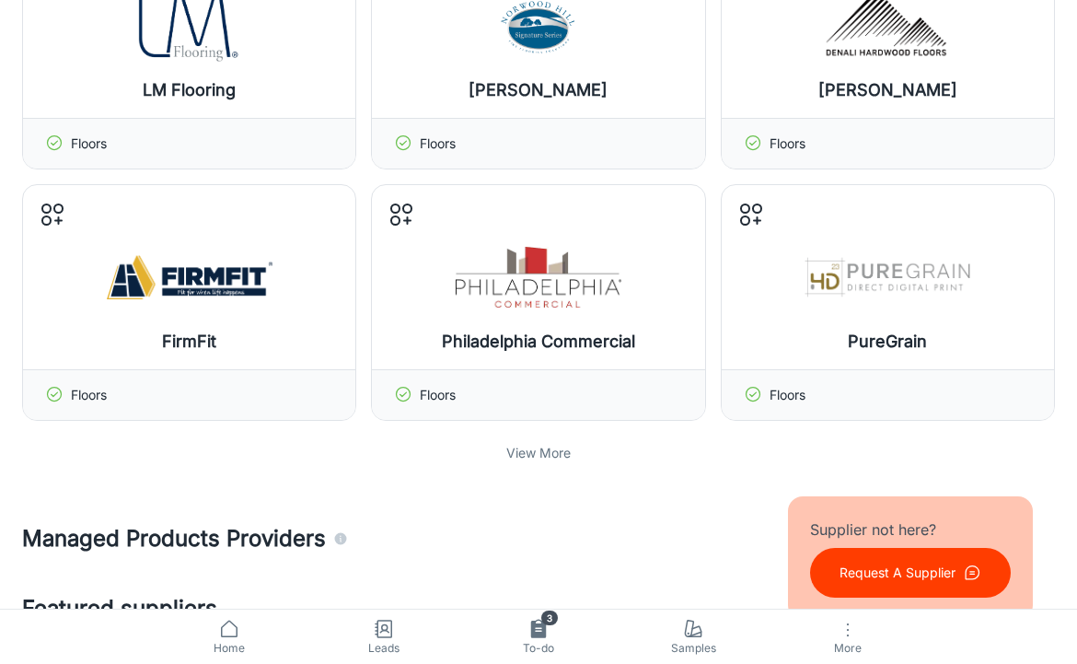
scroll to position [495, 0]
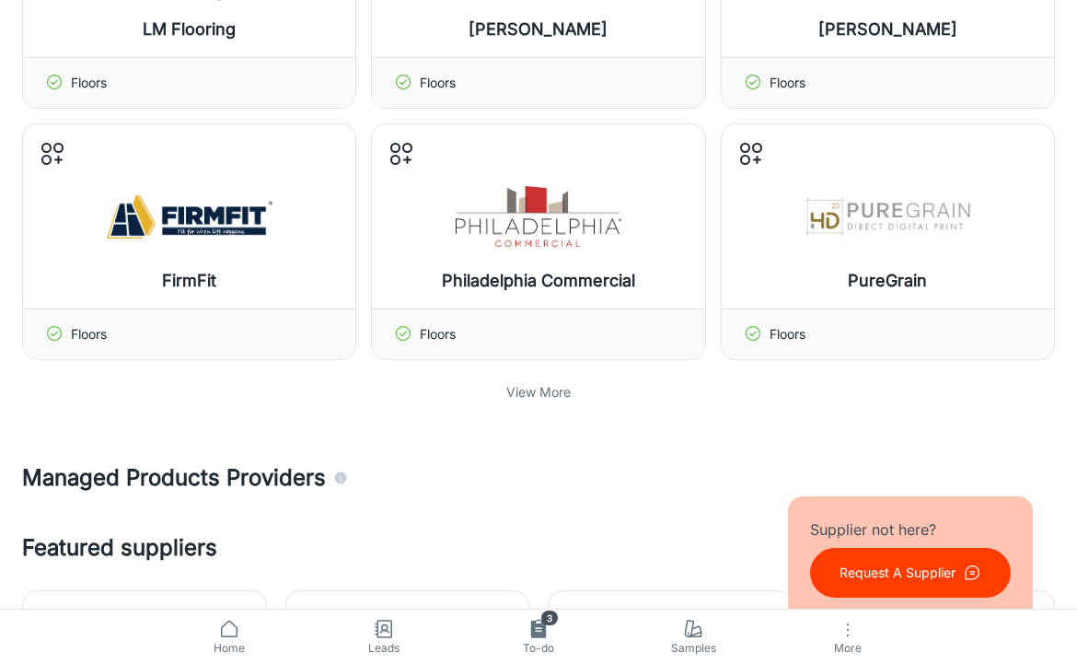
click at [540, 403] on div "View More" at bounding box center [538, 392] width 1033 height 35
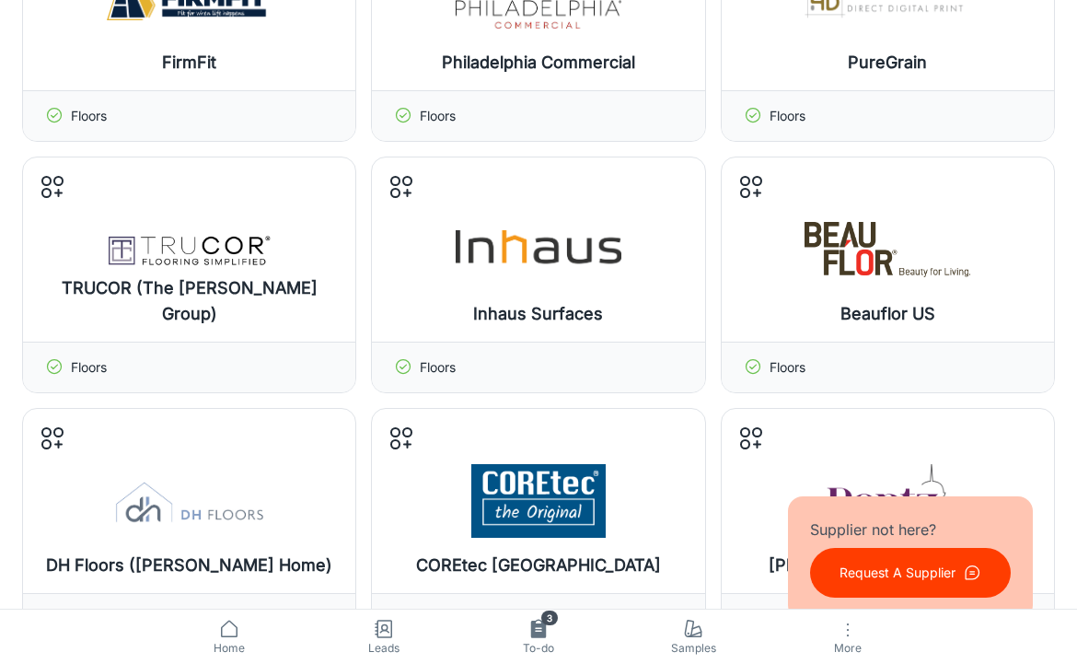
scroll to position [714, 0]
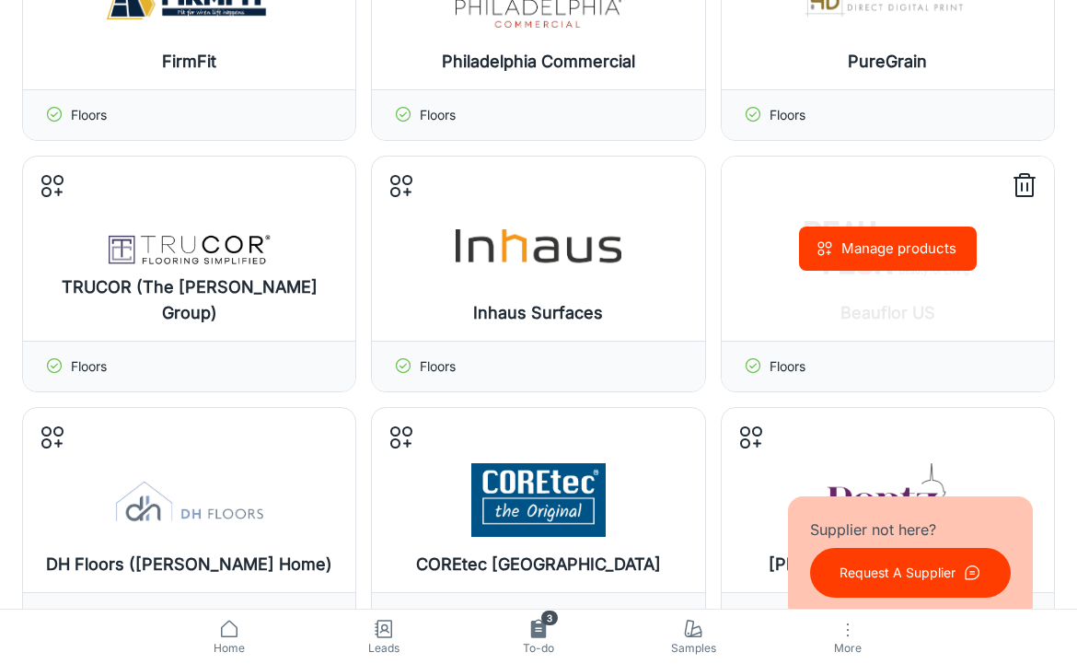
click at [827, 332] on div "Manage products" at bounding box center [888, 249] width 332 height 184
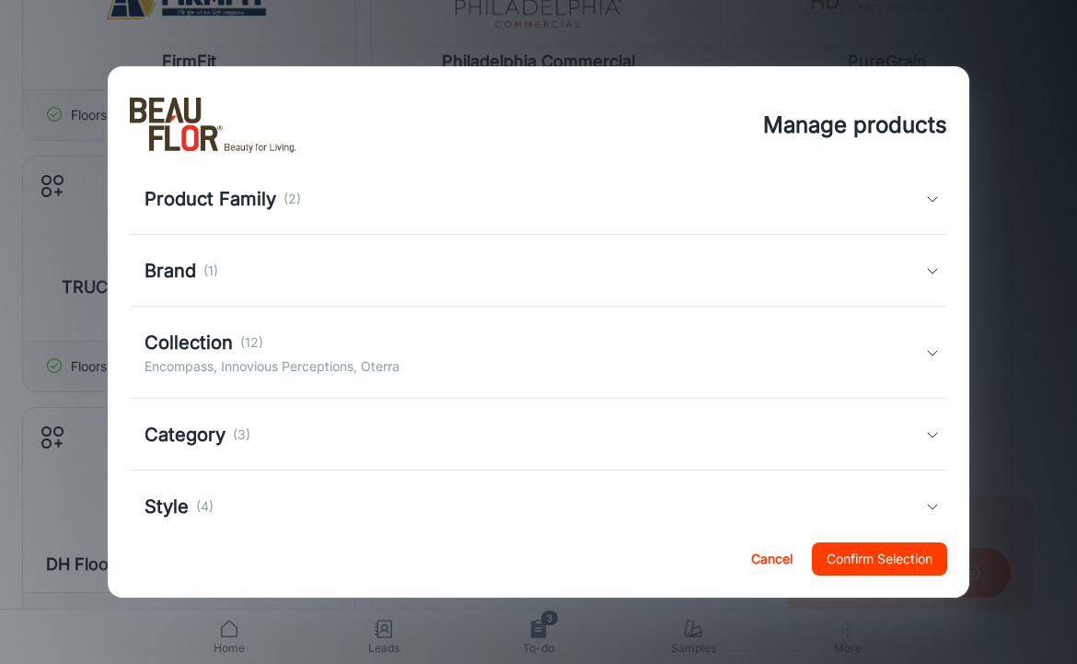
scroll to position [149, 0]
click at [486, 344] on div "Collection (12) Encompass, Innovious Perceptions, Oterra" at bounding box center [535, 348] width 781 height 48
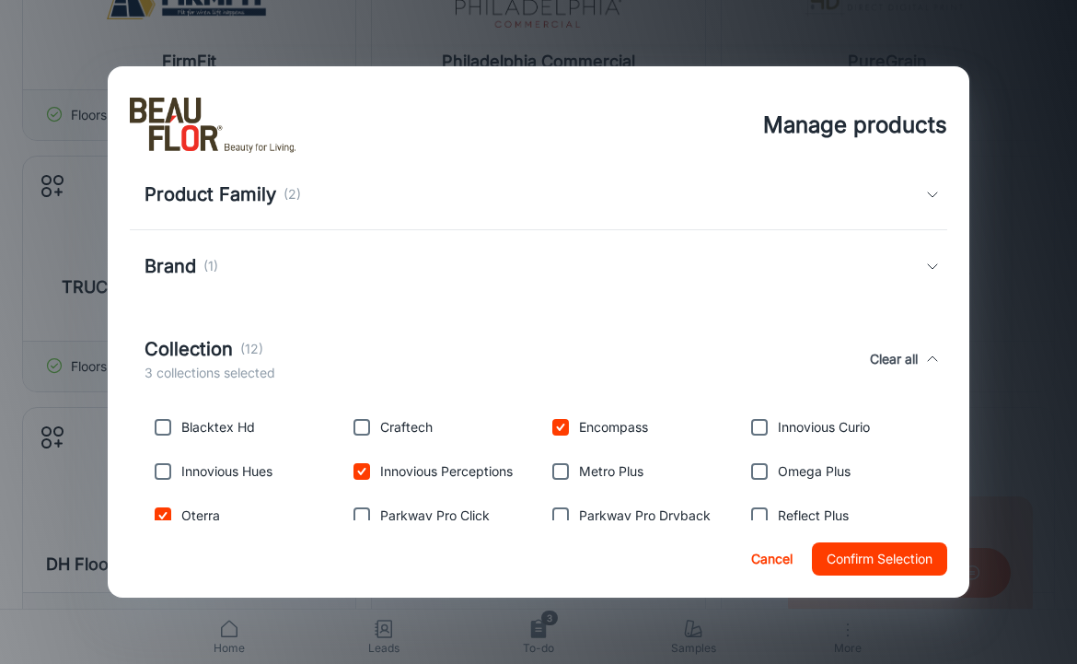
scroll to position [336, 0]
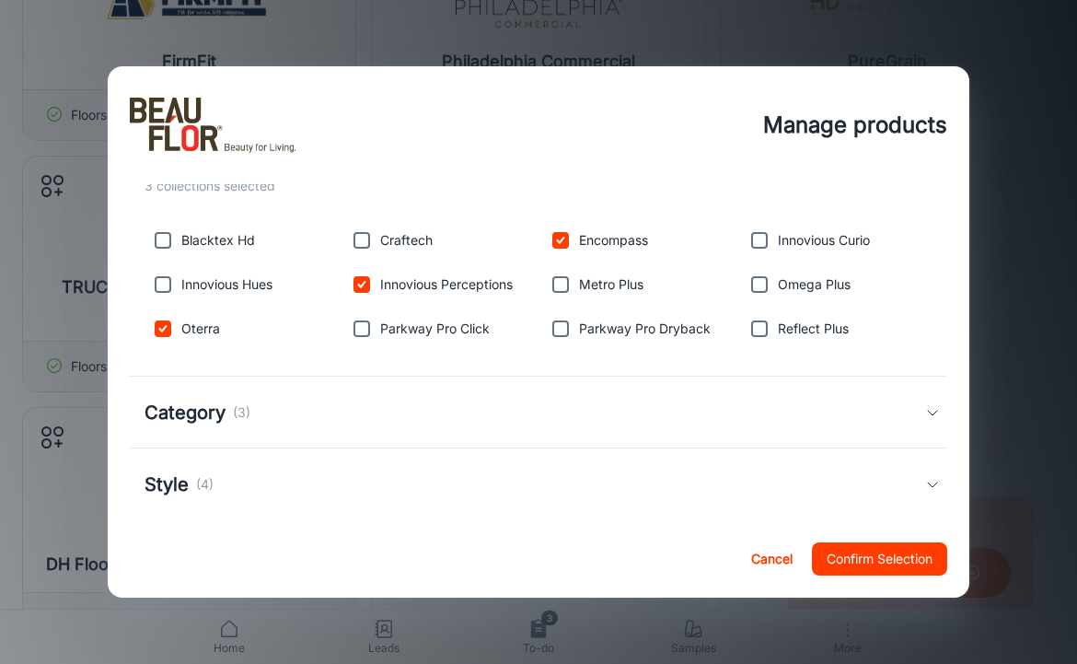
click at [747, 557] on button "Cancel" at bounding box center [771, 558] width 59 height 33
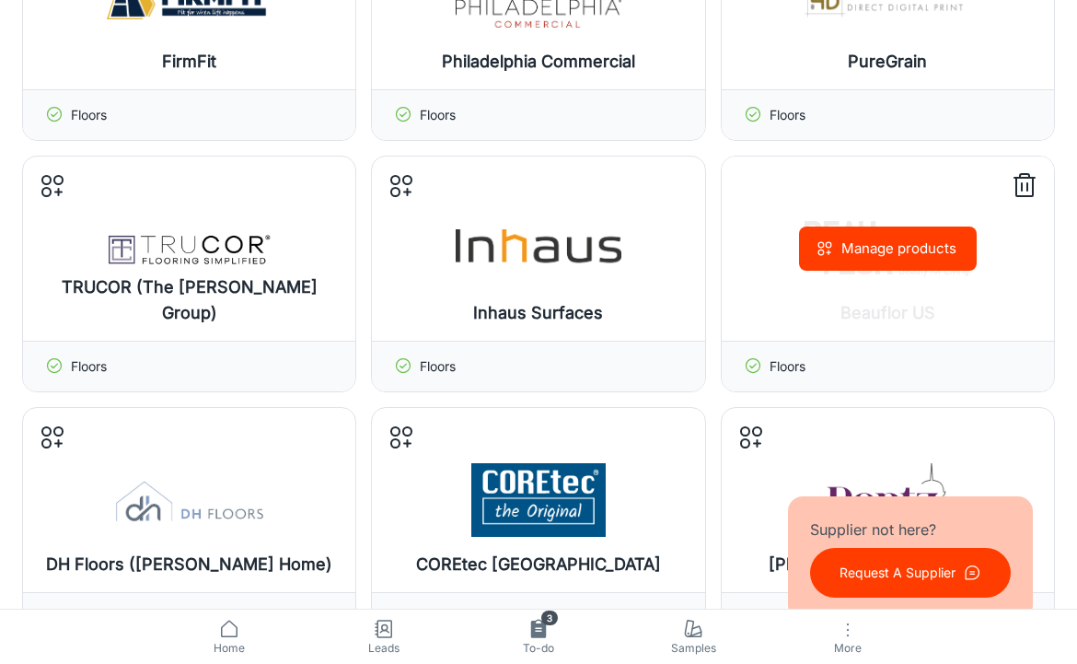
click at [1017, 188] on icon at bounding box center [1025, 187] width 17 height 18
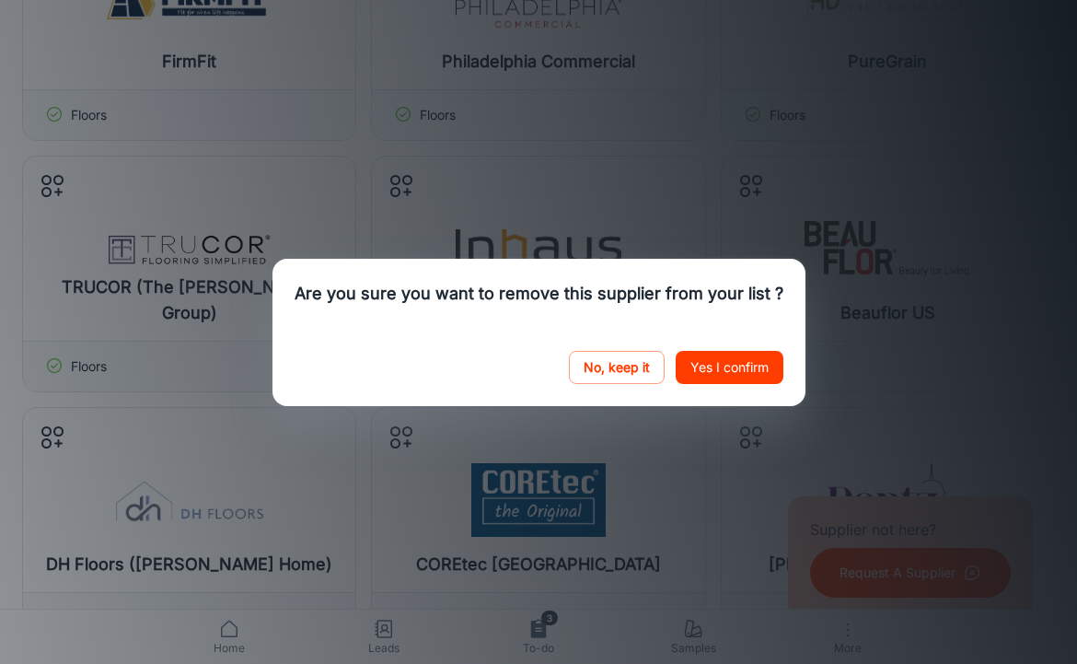
click at [739, 381] on button "Yes I confirm" at bounding box center [730, 367] width 108 height 33
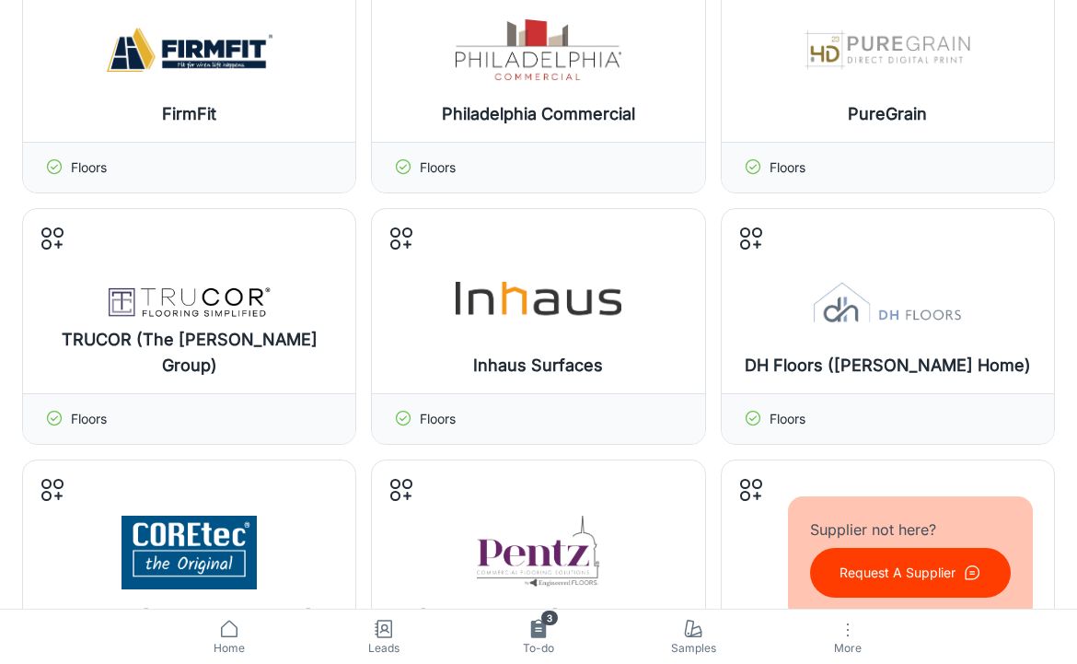
scroll to position [781, 0]
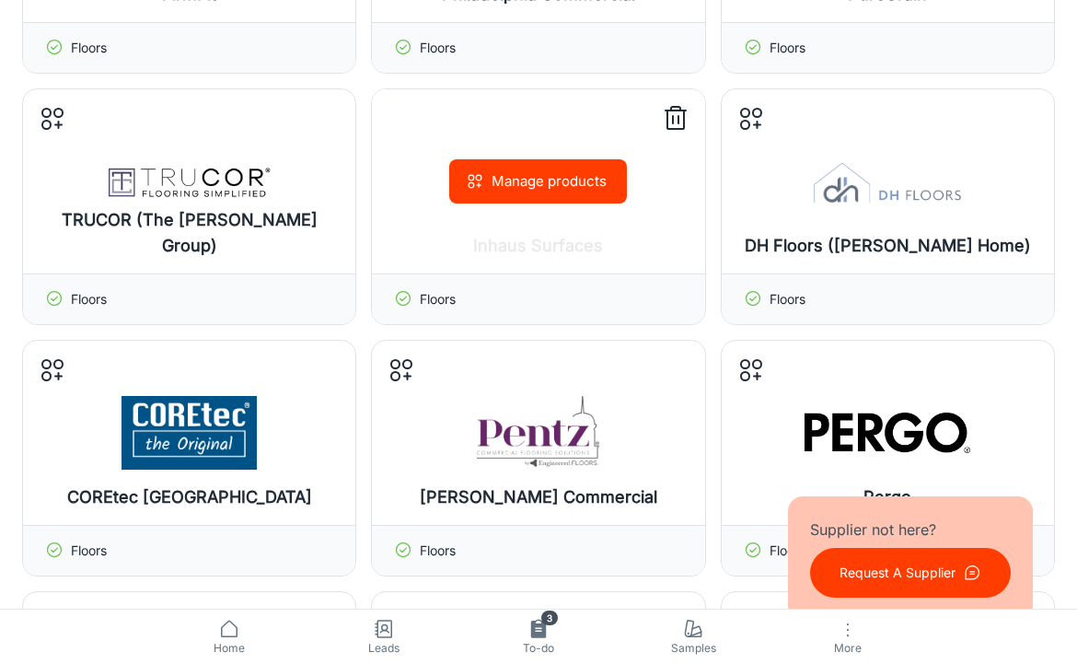
click at [676, 122] on icon at bounding box center [675, 118] width 29 height 29
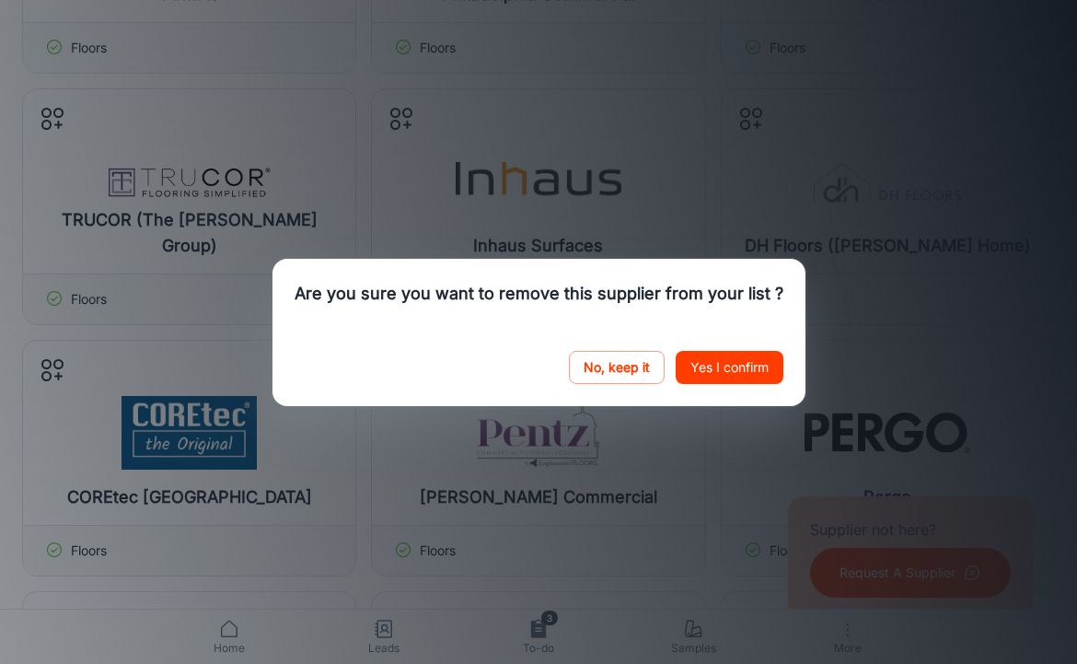
click at [722, 377] on button "Yes I confirm" at bounding box center [730, 367] width 108 height 33
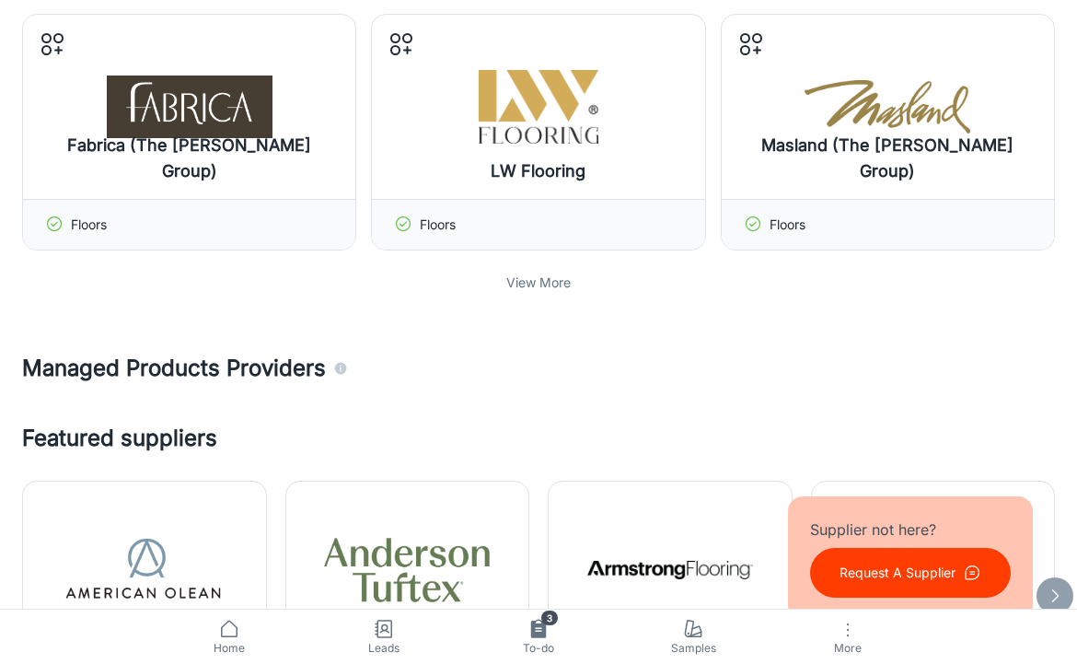
scroll to position [1407, 0]
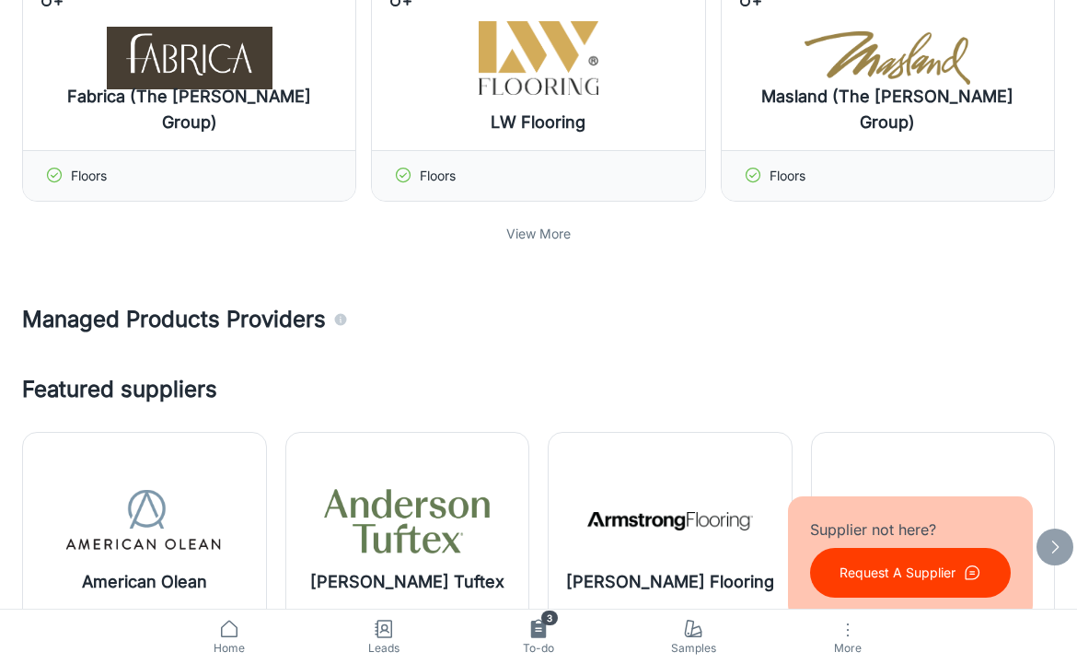
click at [541, 250] on div "View More" at bounding box center [538, 233] width 1033 height 35
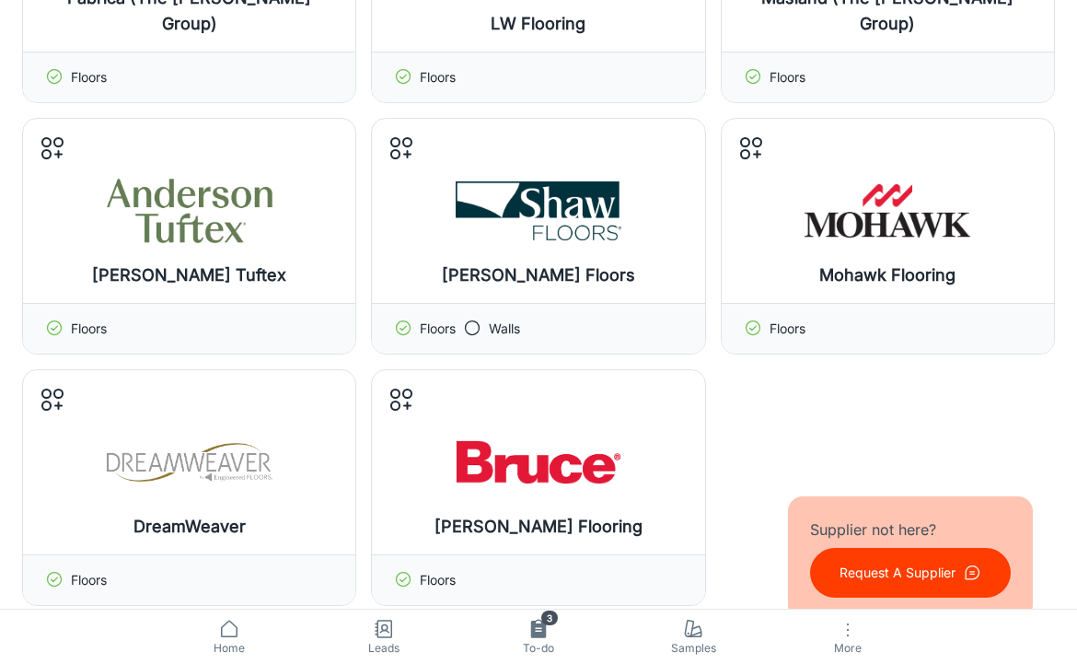
scroll to position [1401, 0]
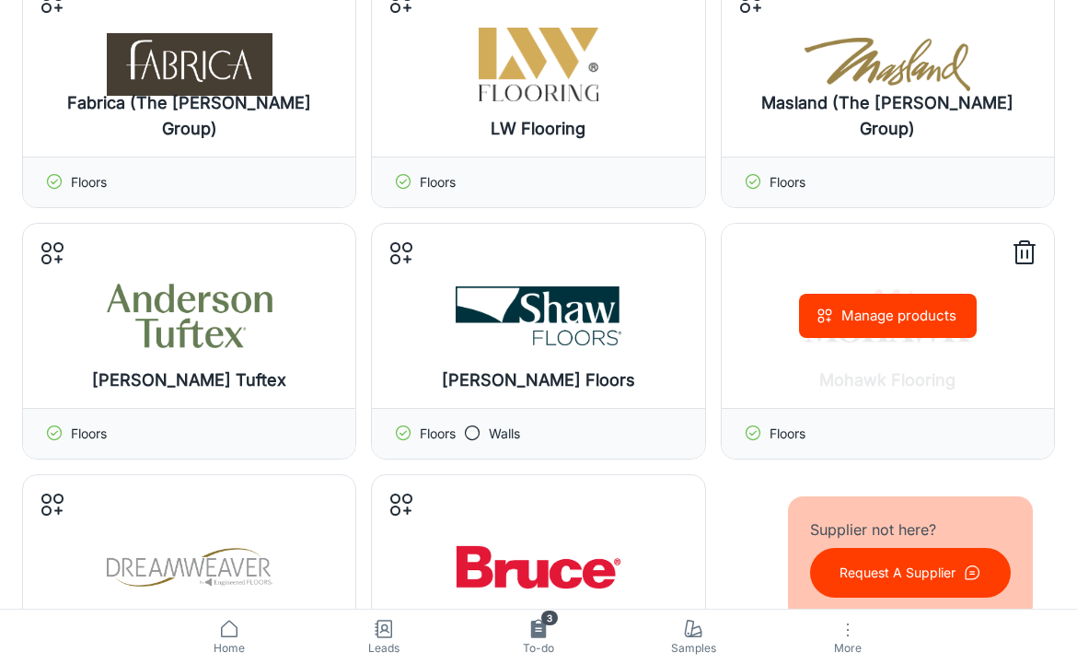
click at [843, 309] on button "Manage products" at bounding box center [888, 316] width 178 height 44
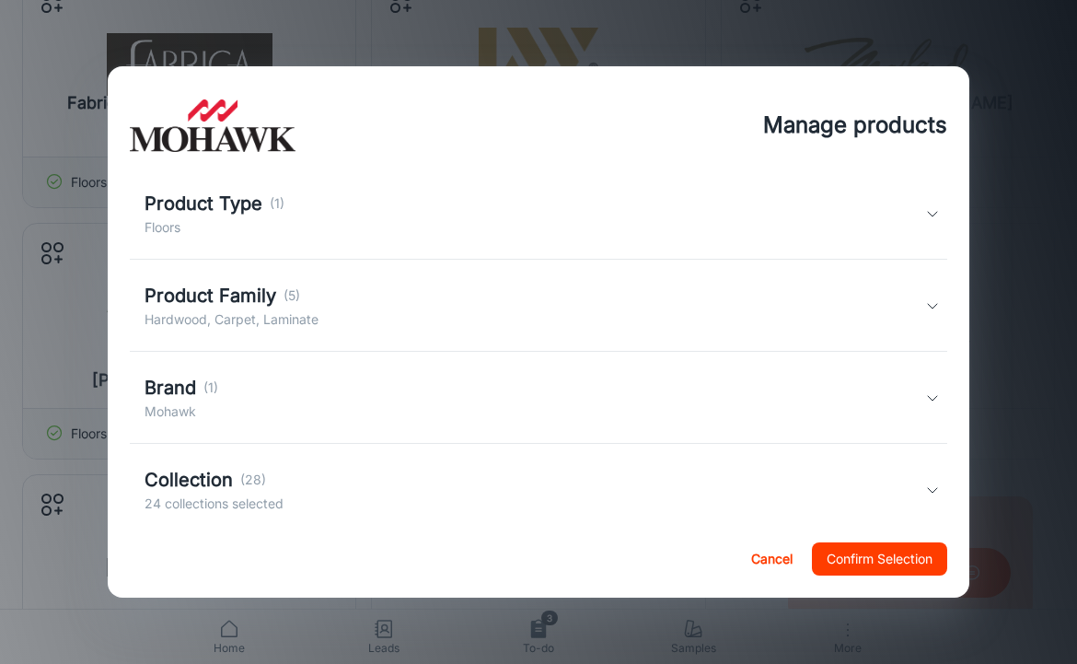
scroll to position [70, 0]
click at [401, 314] on div "Product Family (5) Hardwood, Carpet, Laminate" at bounding box center [535, 304] width 781 height 48
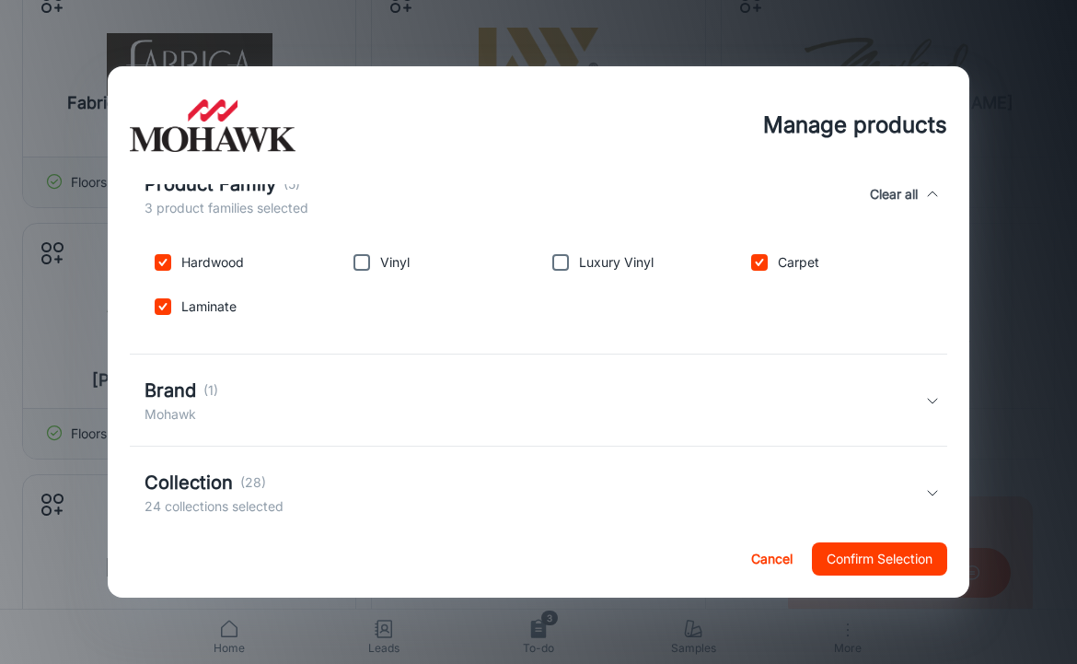
scroll to position [307, 0]
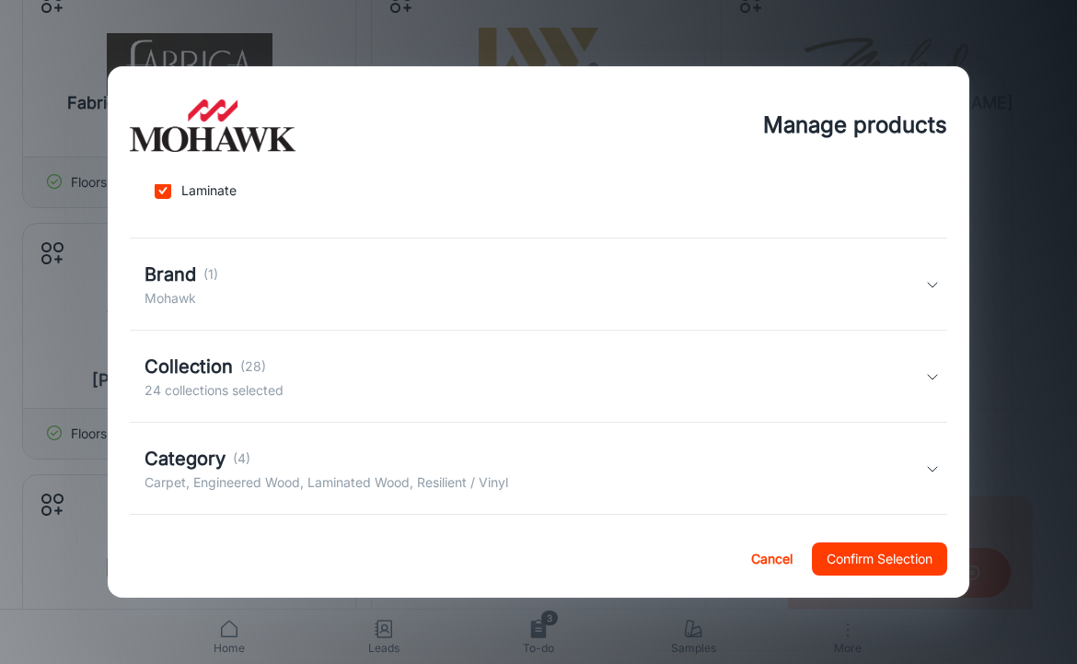
click at [291, 379] on div "Collection (28) 24 collections selected" at bounding box center [535, 377] width 781 height 48
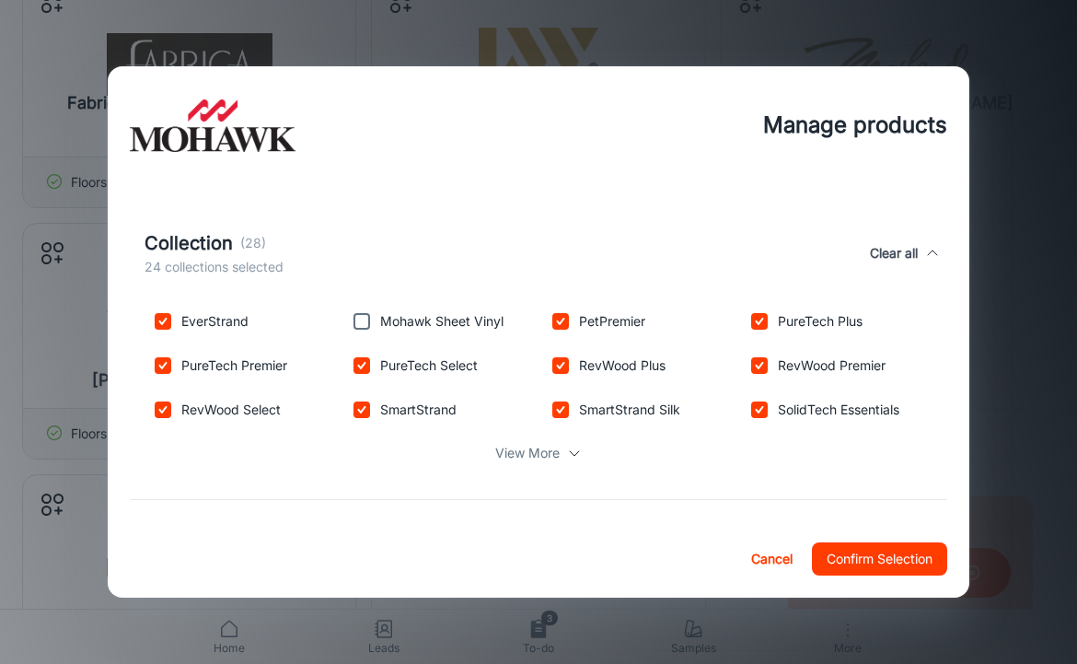
scroll to position [477, 0]
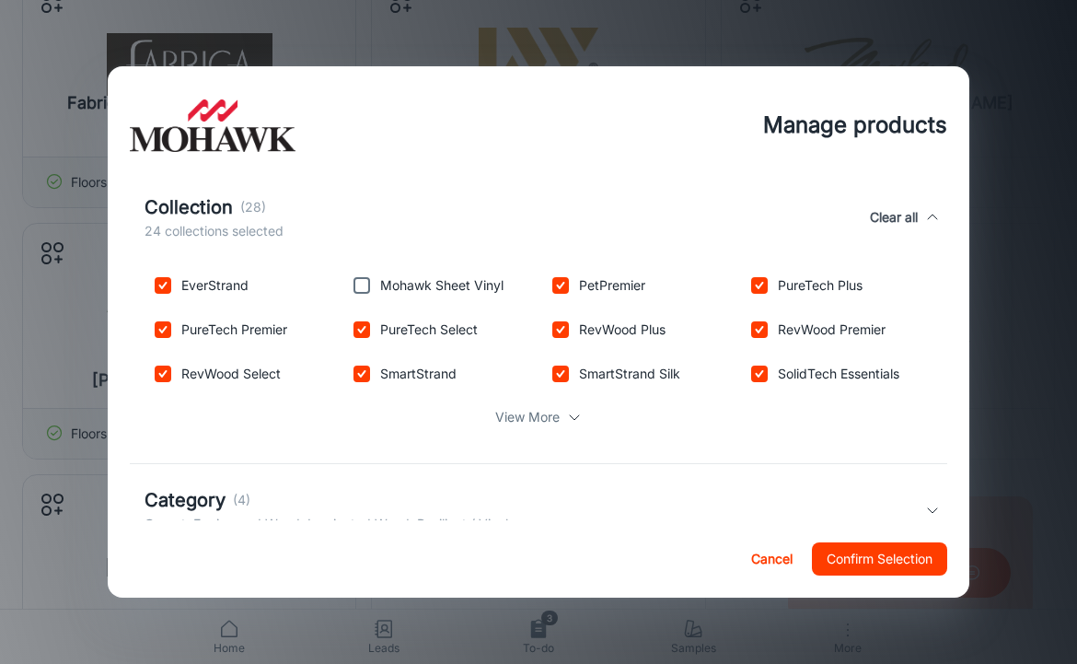
click at [528, 431] on div "View More" at bounding box center [539, 417] width 788 height 35
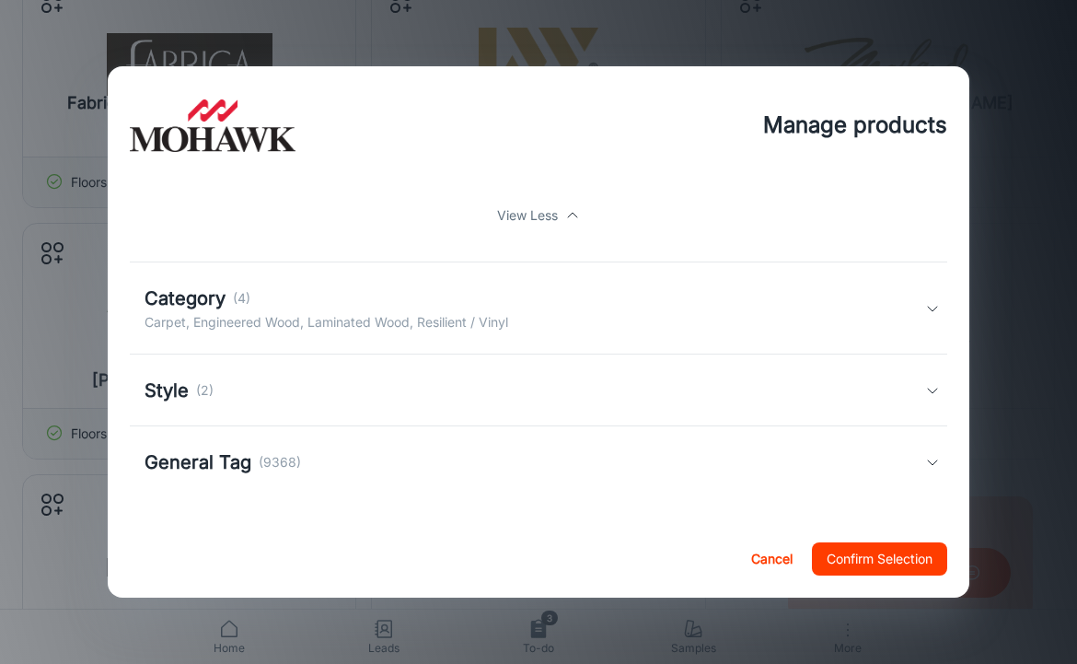
scroll to position [856, 0]
click at [466, 373] on div "Style (2)" at bounding box center [539, 391] width 818 height 72
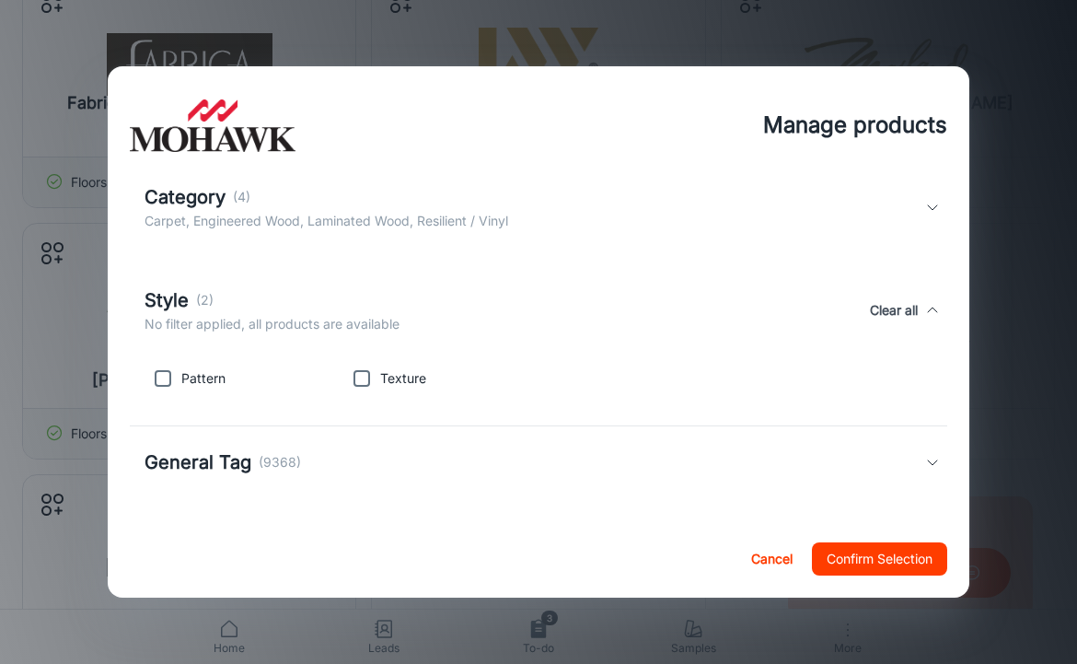
scroll to position [957, 0]
click at [439, 477] on div "General Tag (9368)" at bounding box center [539, 462] width 818 height 72
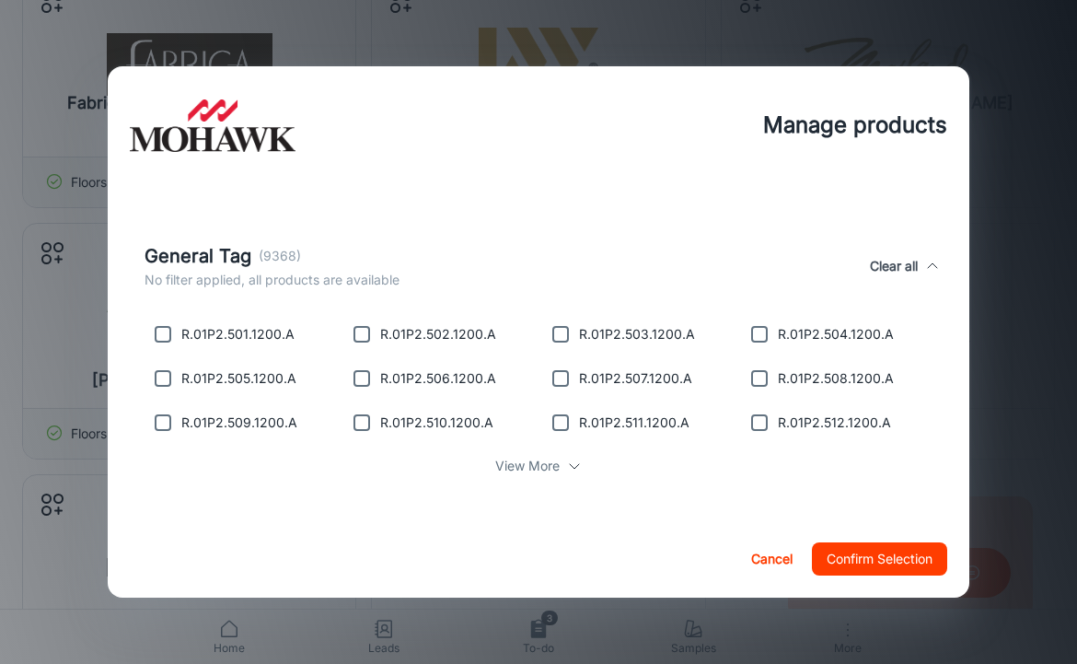
scroll to position [1174, 0]
click at [518, 466] on p "View More" at bounding box center [527, 466] width 64 height 20
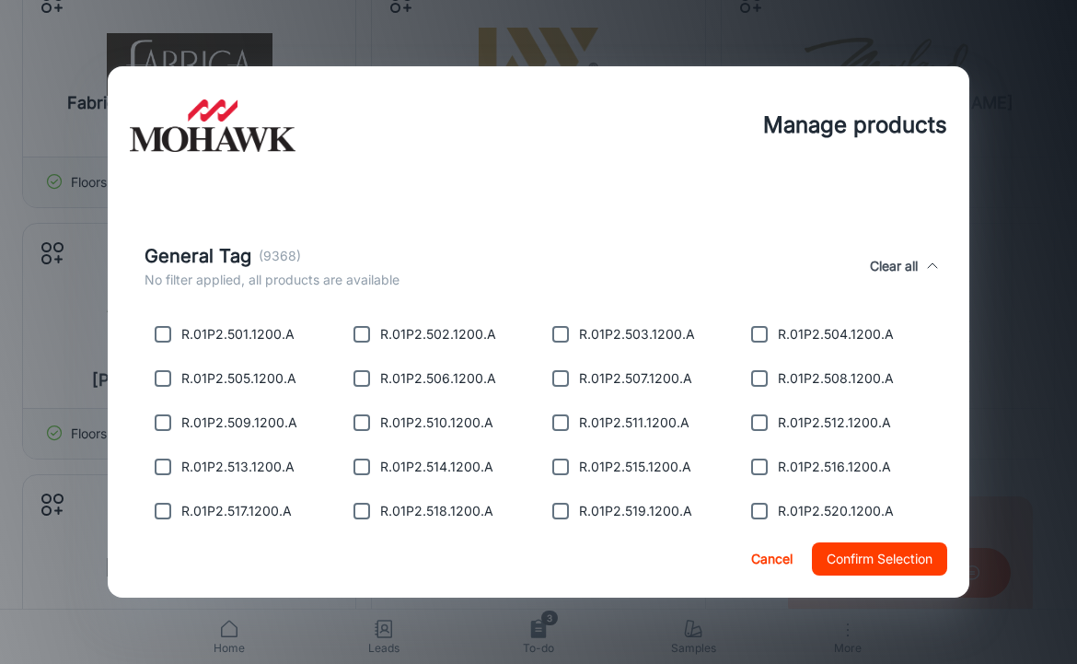
click at [318, 47] on div "Manage products All products are available unless filters are applied. Product …" at bounding box center [538, 332] width 1077 height 664
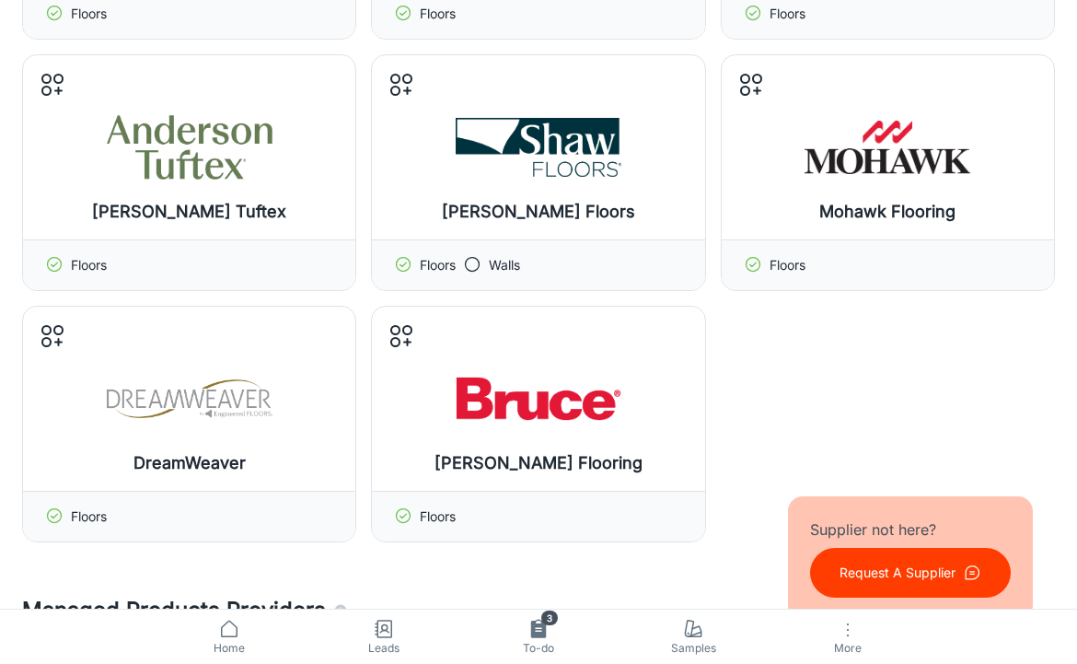
scroll to position [1571, 0]
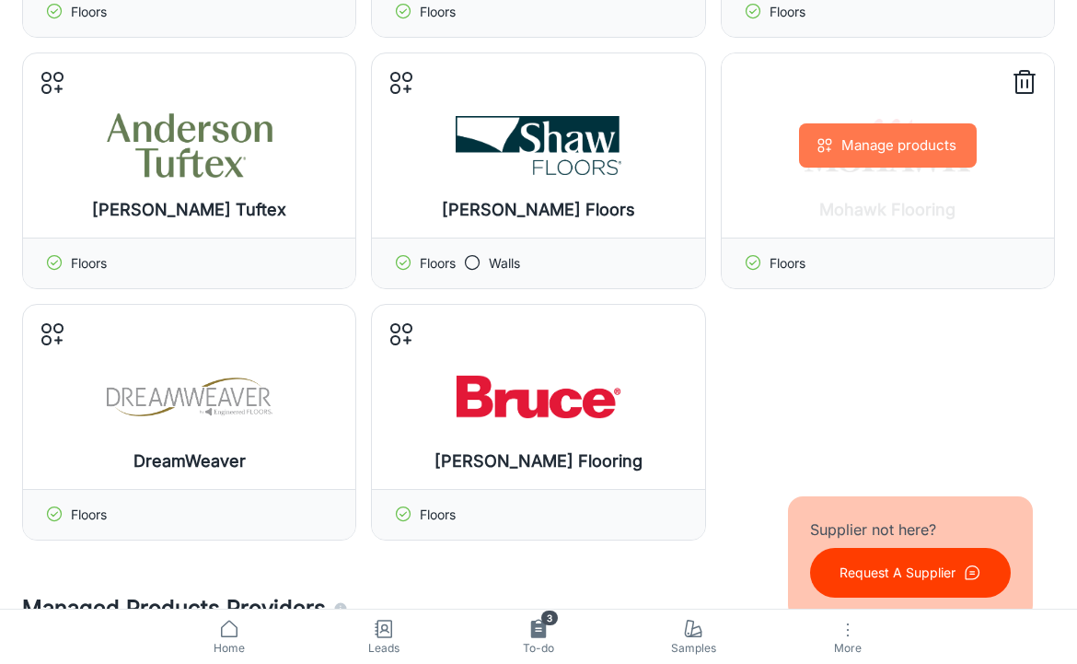
click at [834, 163] on button "Manage products" at bounding box center [888, 145] width 178 height 44
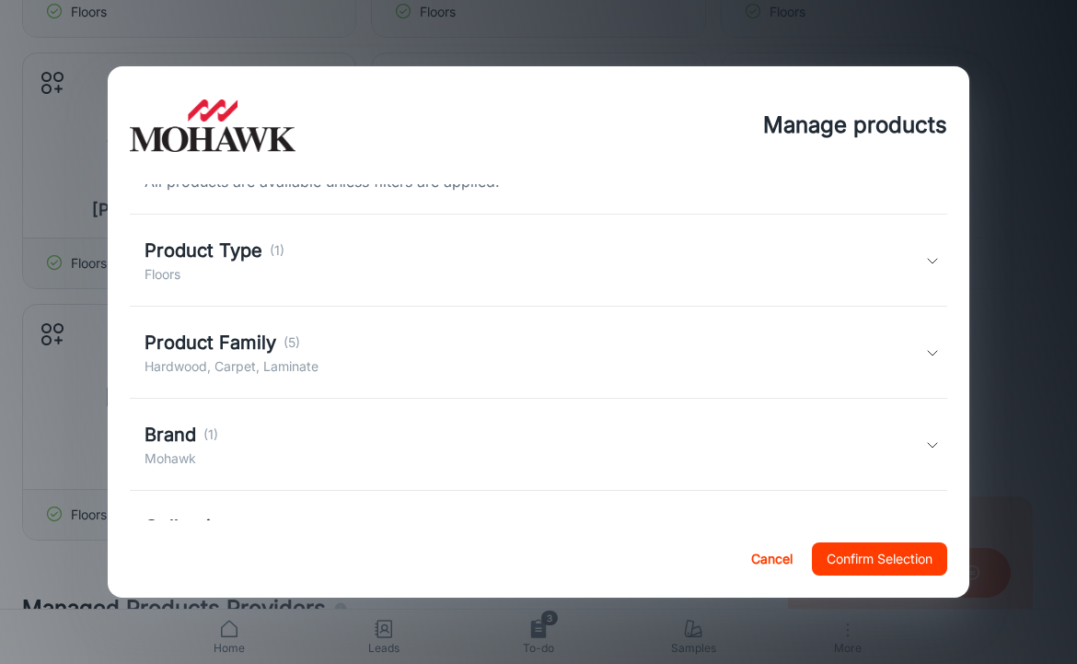
scroll to position [20, 0]
click at [390, 356] on div "Product Family (5) Hardwood, Carpet, Laminate" at bounding box center [535, 354] width 781 height 48
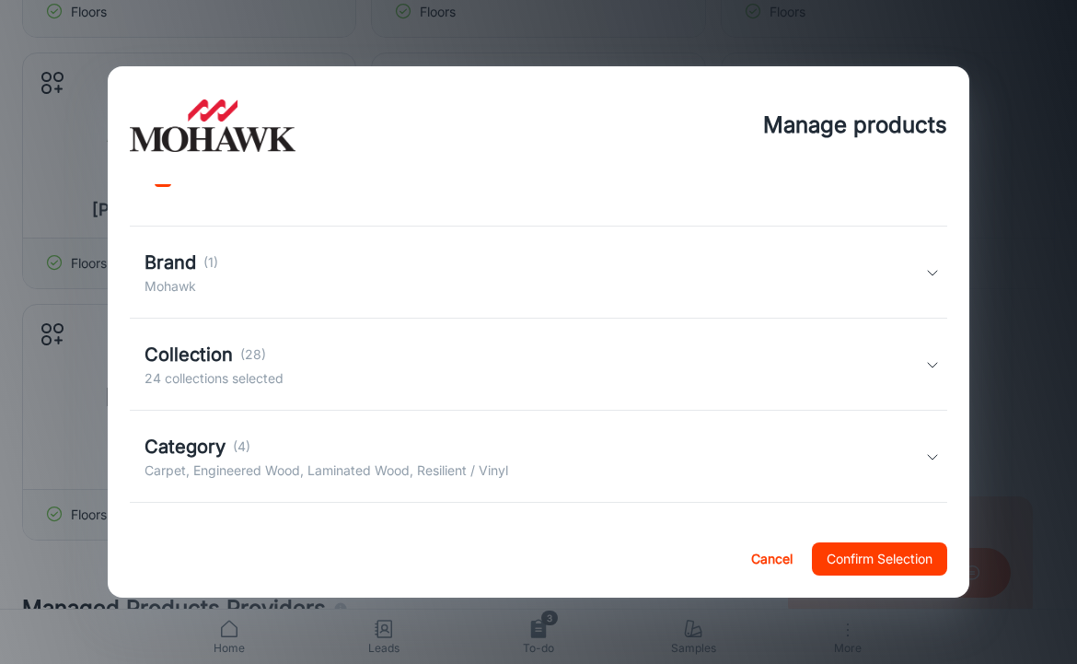
scroll to position [349, 0]
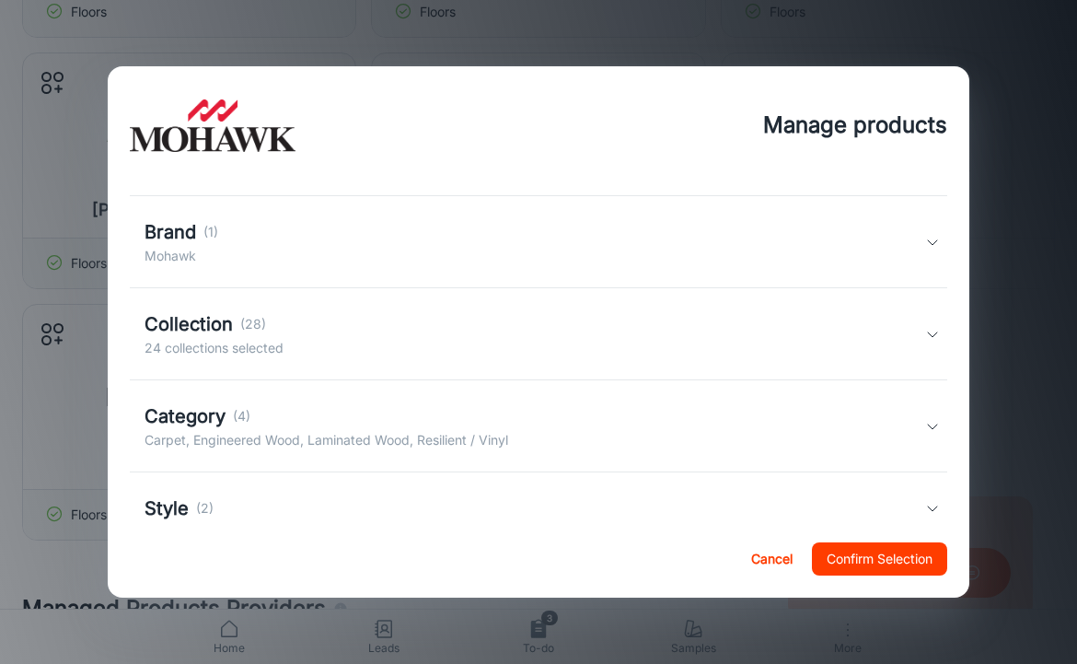
click at [372, 244] on div "Brand (1) Mohawk" at bounding box center [535, 242] width 781 height 48
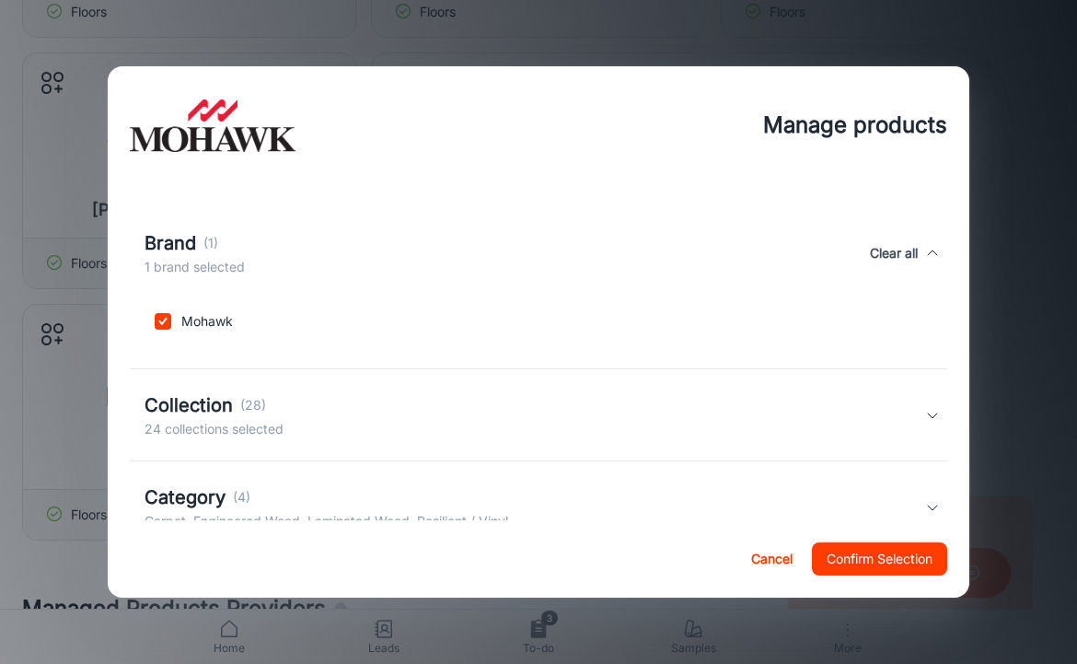
scroll to position [451, 0]
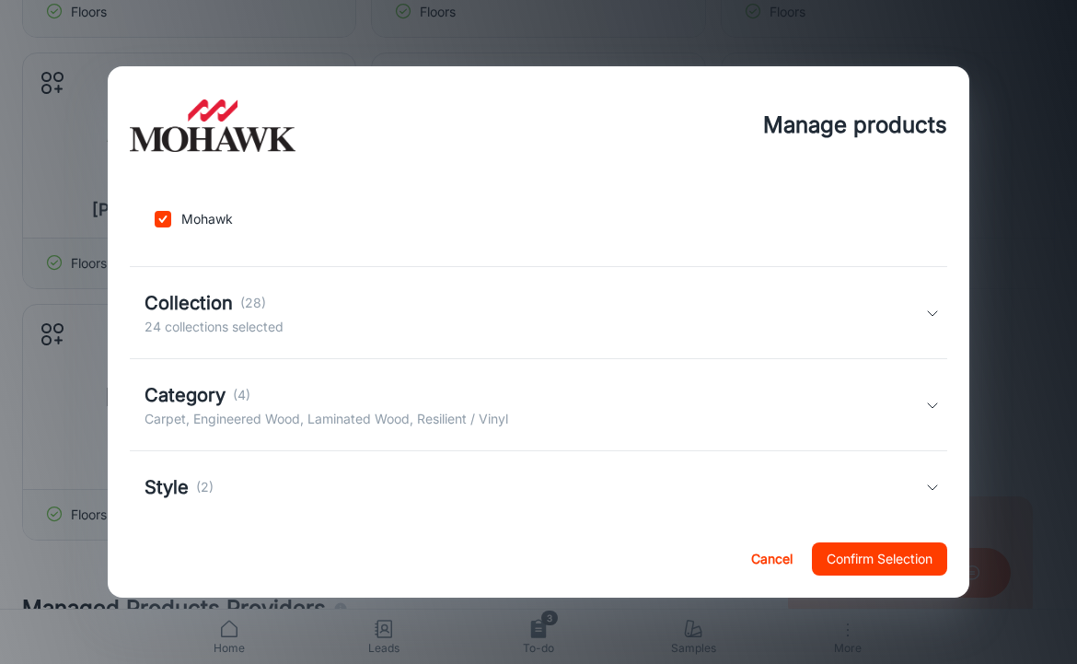
click at [409, 336] on div "Collection (28) 24 collections selected" at bounding box center [535, 313] width 781 height 48
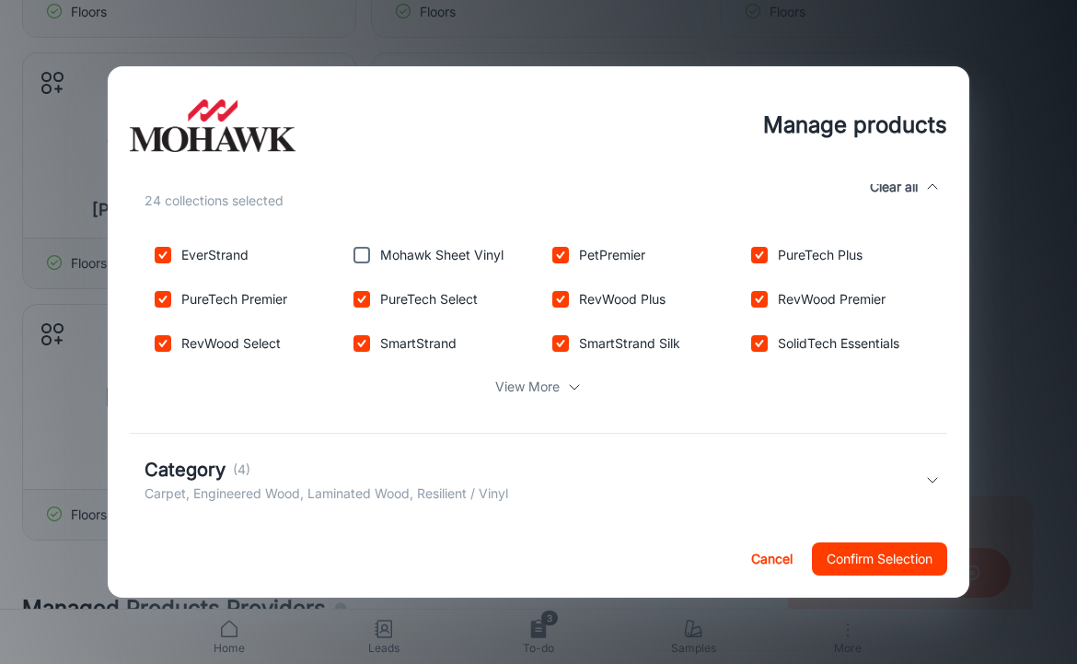
scroll to position [589, 0]
click at [522, 398] on div "View More" at bounding box center [539, 385] width 788 height 35
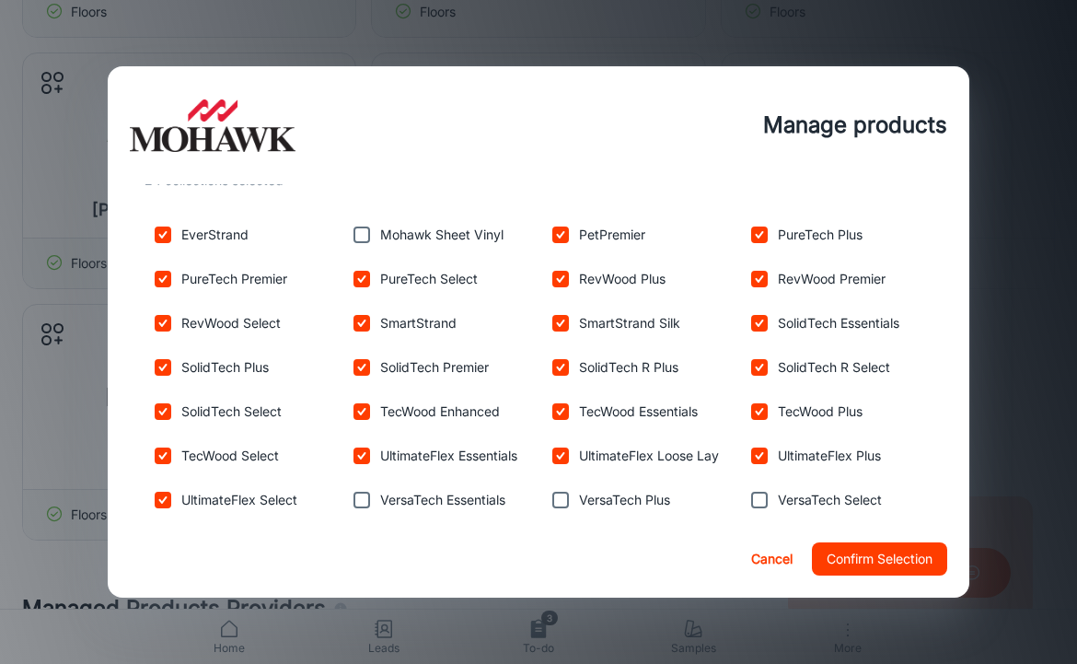
scroll to position [616, 0]
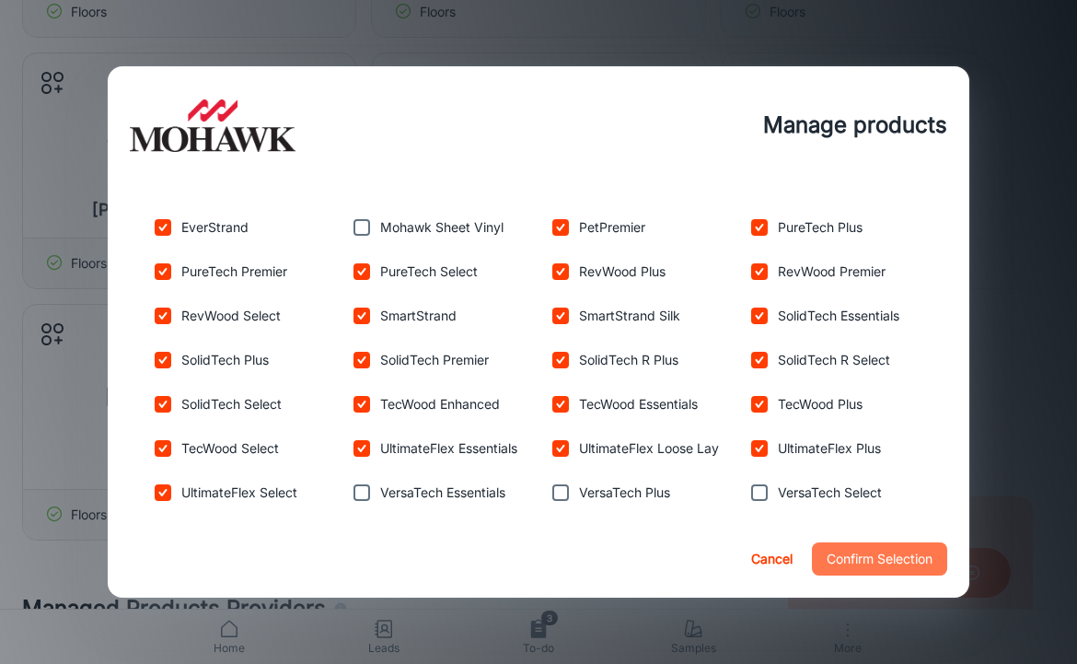
click at [834, 553] on button "Confirm Selection" at bounding box center [879, 558] width 135 height 33
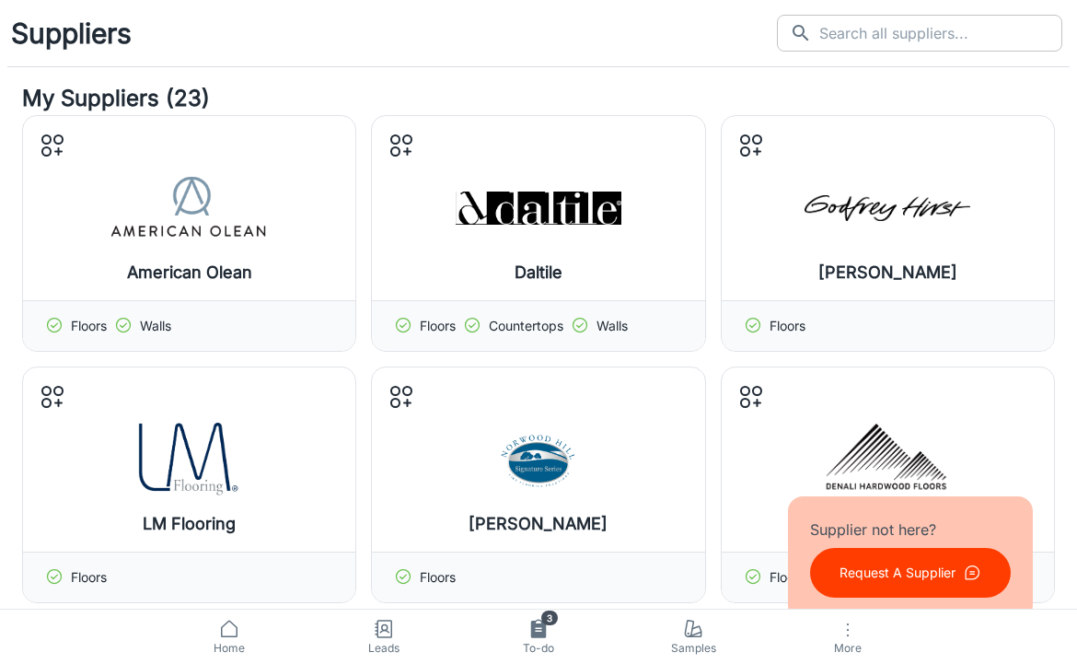
scroll to position [0, 0]
click at [952, 40] on input "text" at bounding box center [941, 33] width 243 height 37
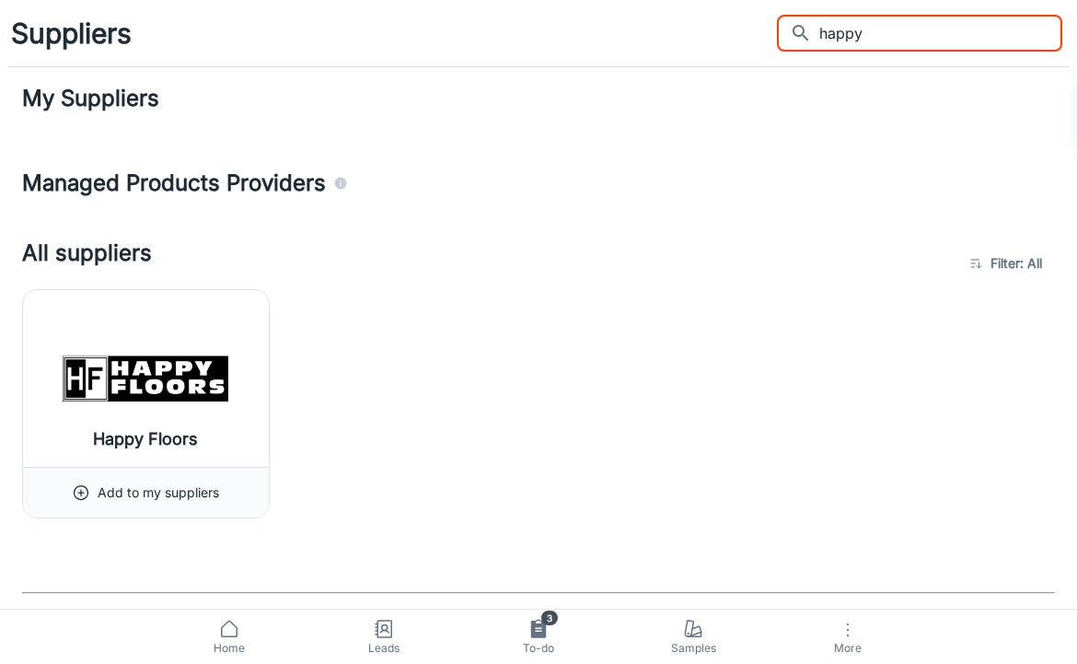
type input "happy"
click at [97, 108] on h4 "My Suppliers" at bounding box center [538, 98] width 1033 height 33
